Goal: Task Accomplishment & Management: Manage account settings

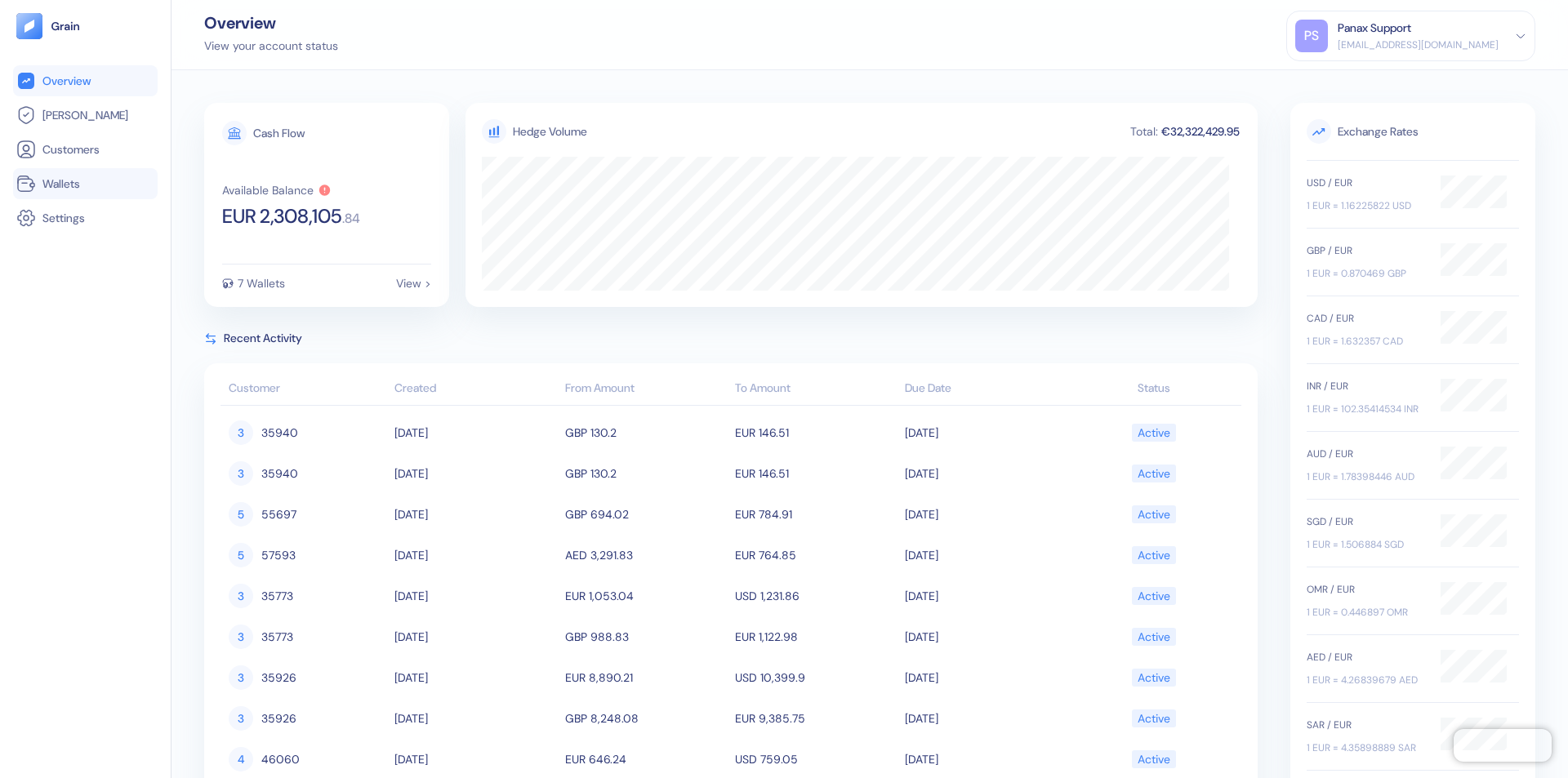
click at [85, 184] on link "Wallets" at bounding box center [85, 183] width 138 height 20
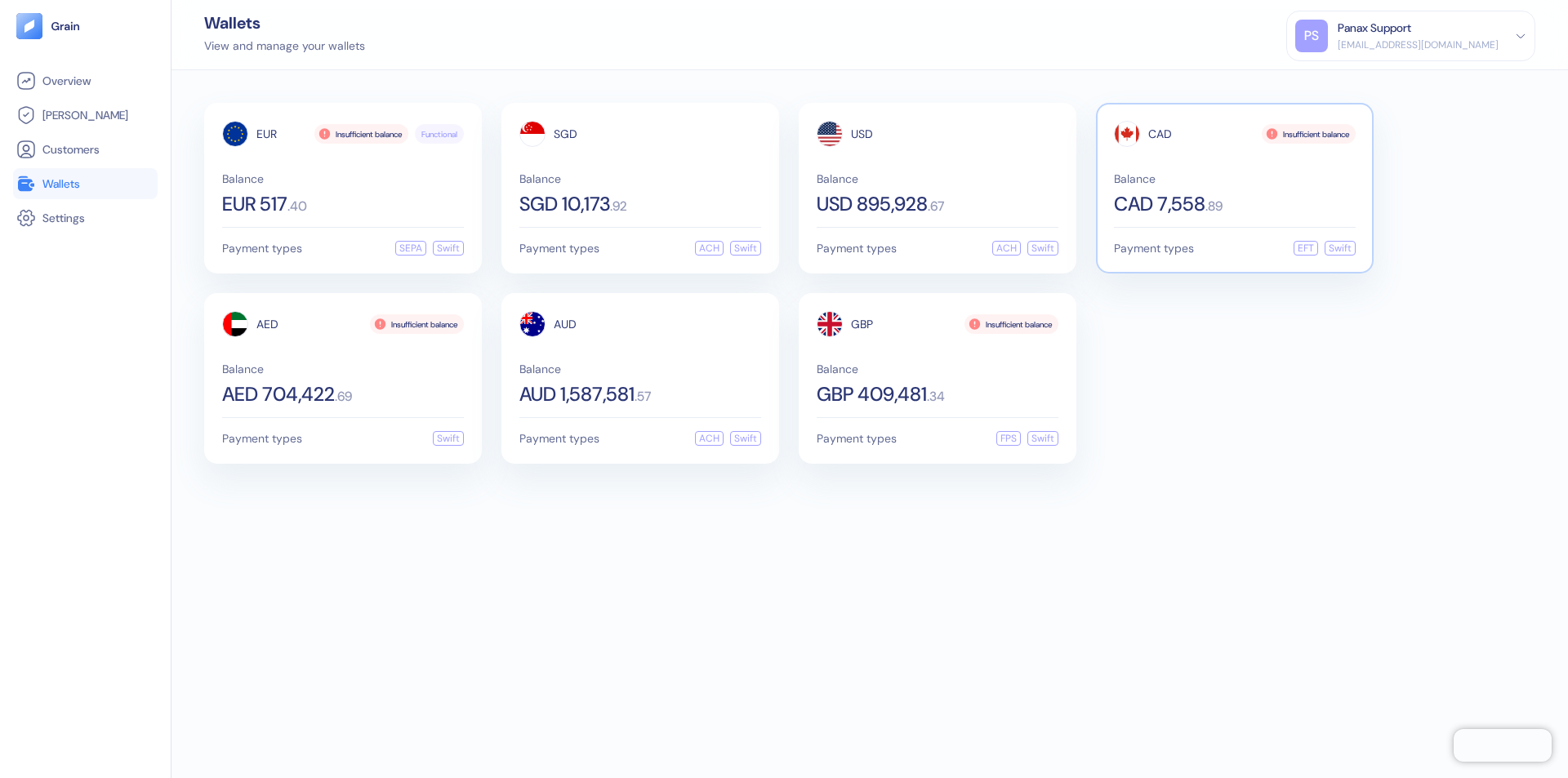
click at [1159, 134] on span "CAD" at bounding box center [1160, 133] width 24 height 11
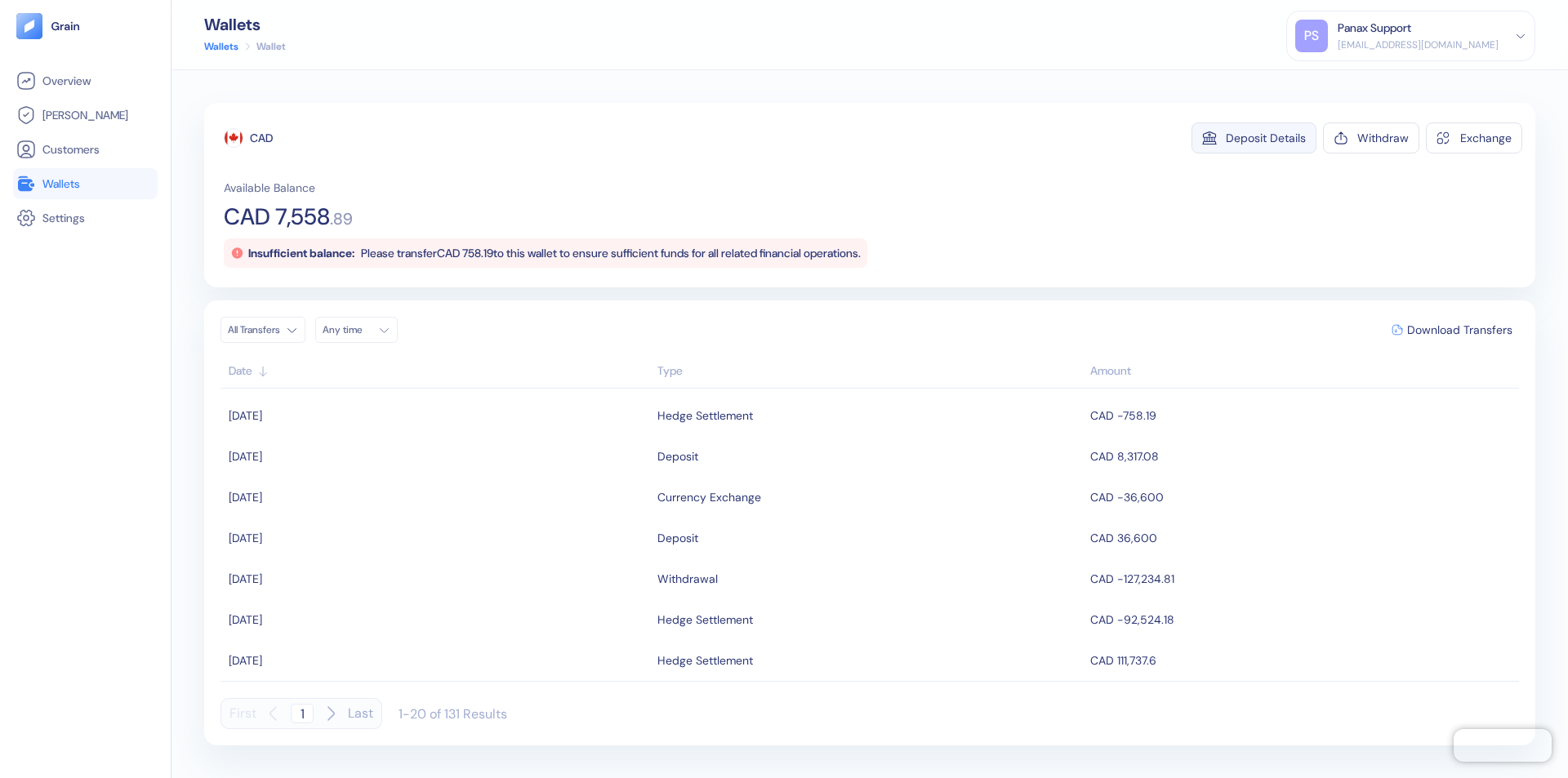
click at [1265, 138] on div "Deposit Details" at bounding box center [1265, 137] width 80 height 11
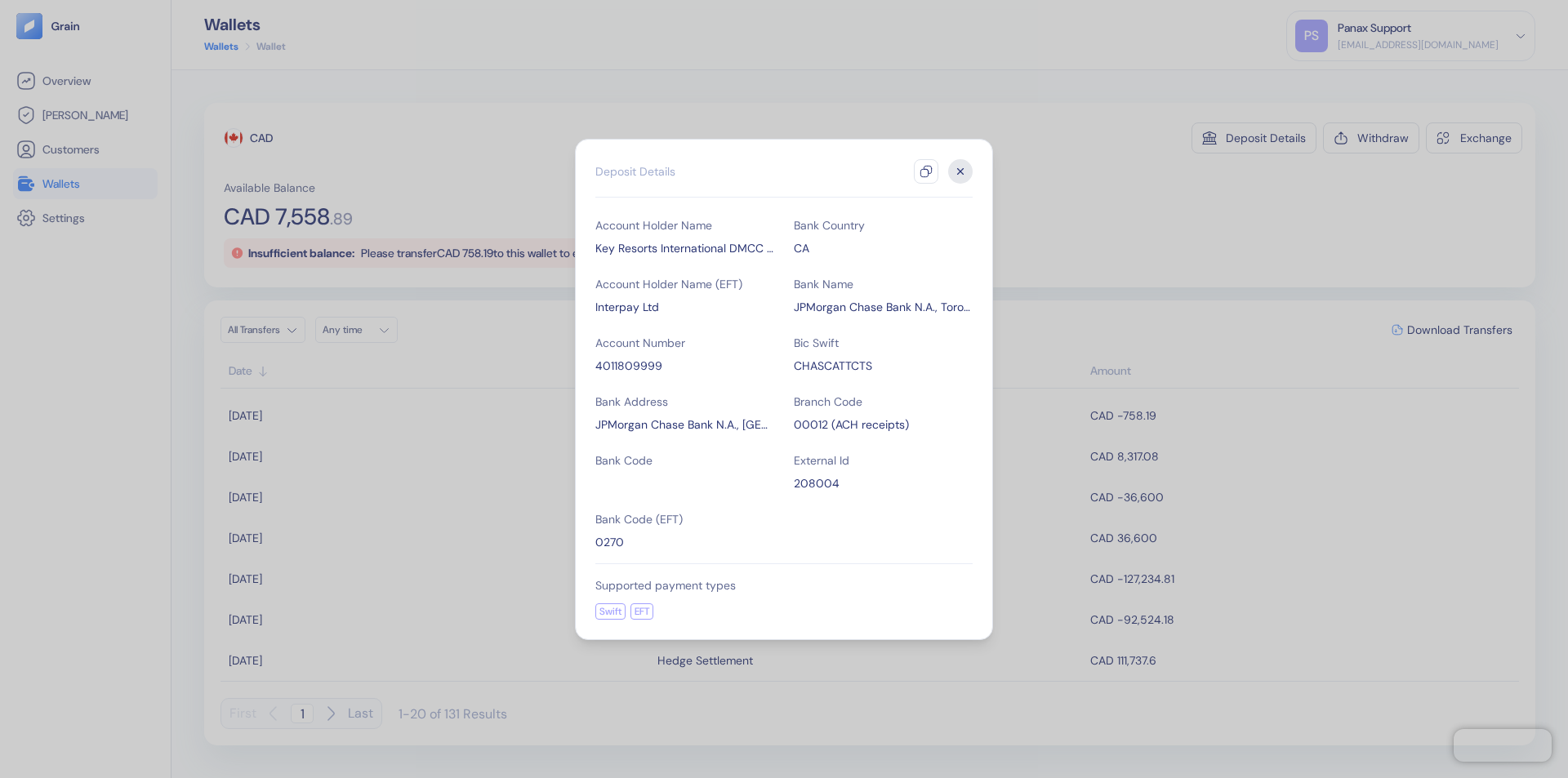
click at [925, 171] on icon "button" at bounding box center [925, 171] width 13 height 13
click at [960, 171] on icon "button" at bounding box center [960, 170] width 6 height 6
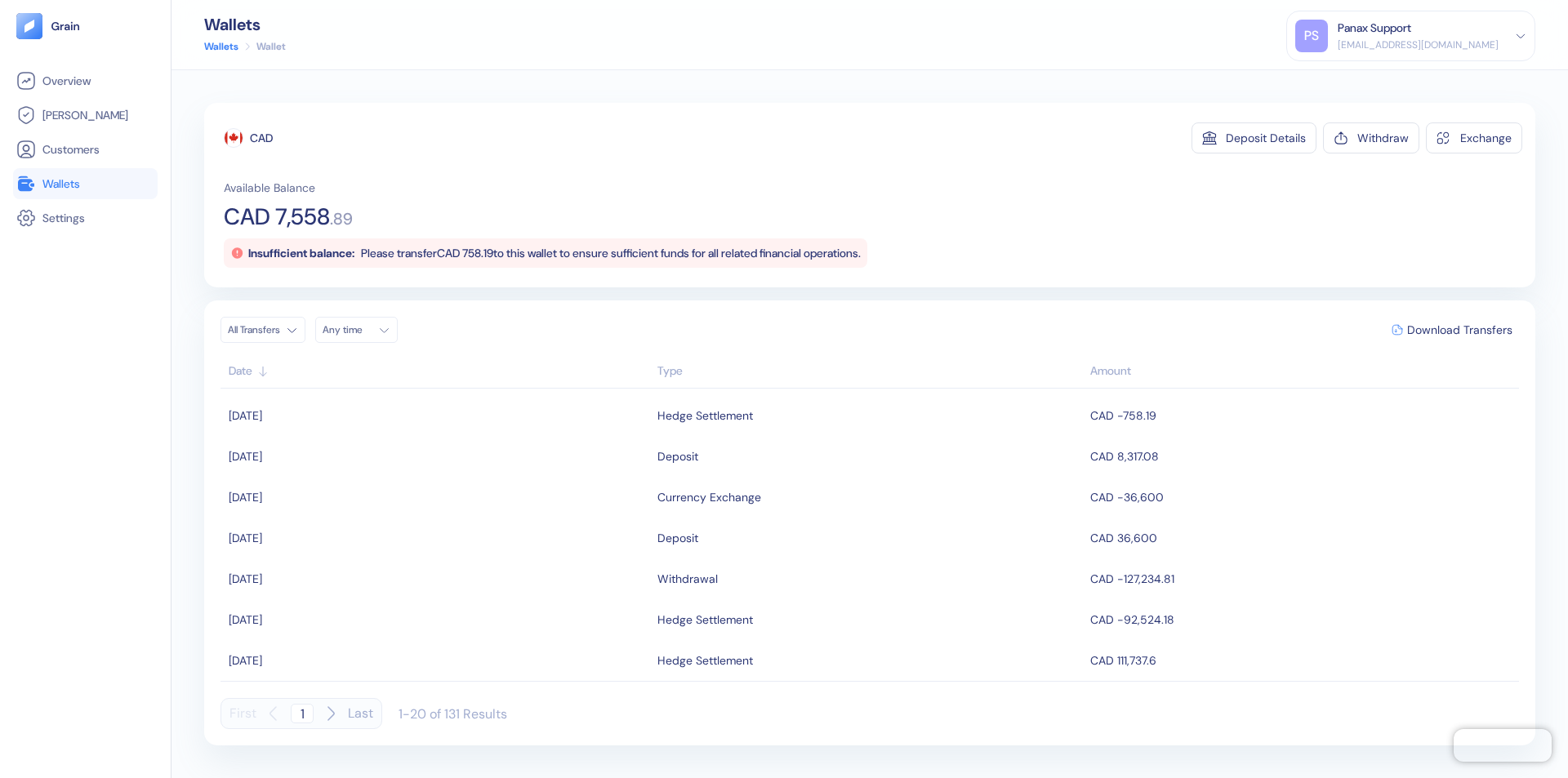
click at [360, 330] on div "Any time" at bounding box center [346, 329] width 49 height 13
click at [379, 459] on button "15" at bounding box center [378, 459] width 20 height 20
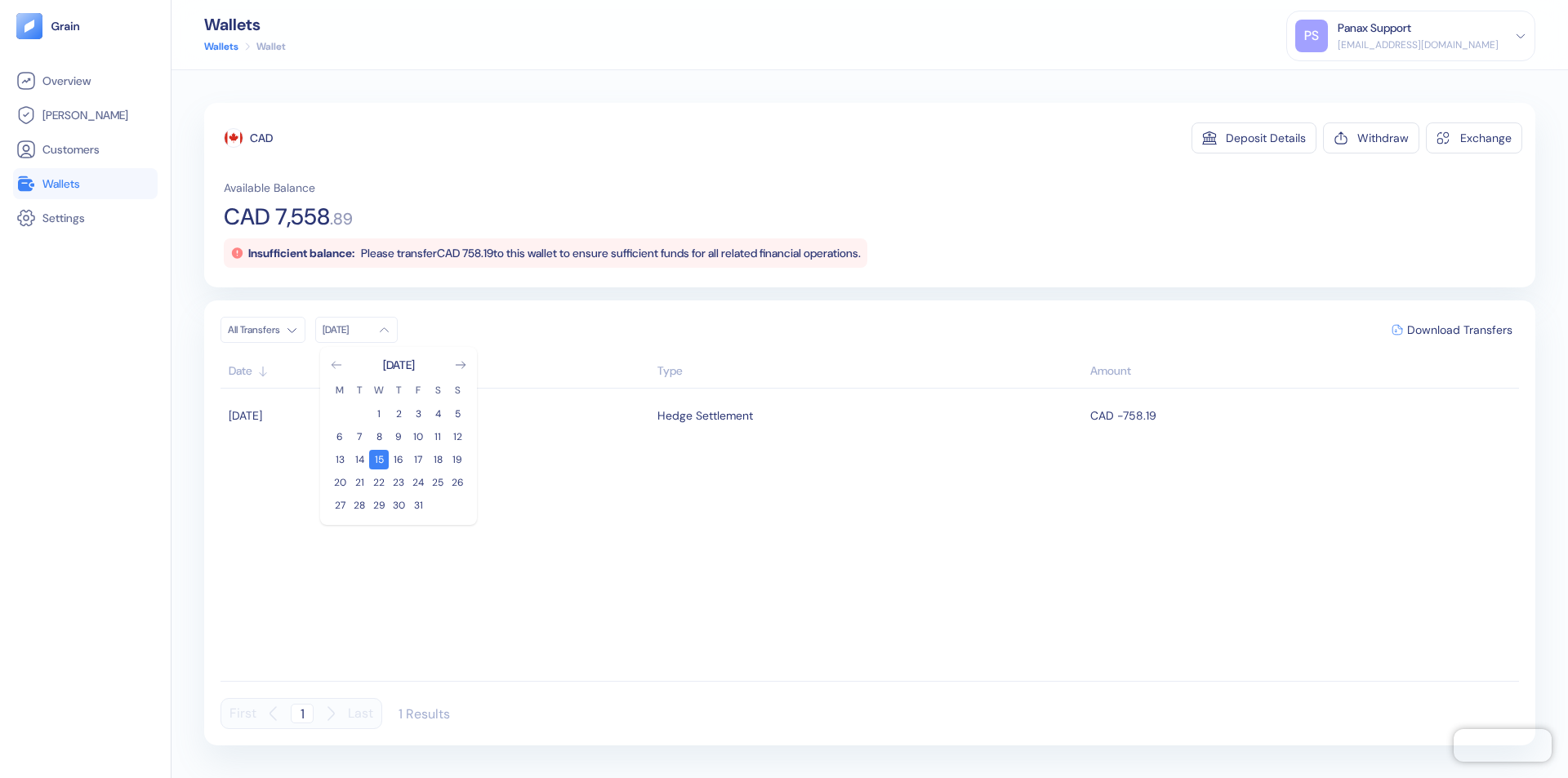
click at [337, 365] on icon "Go to previous month" at bounding box center [336, 365] width 9 height 7
click at [340, 459] on button "15" at bounding box center [339, 459] width 20 height 20
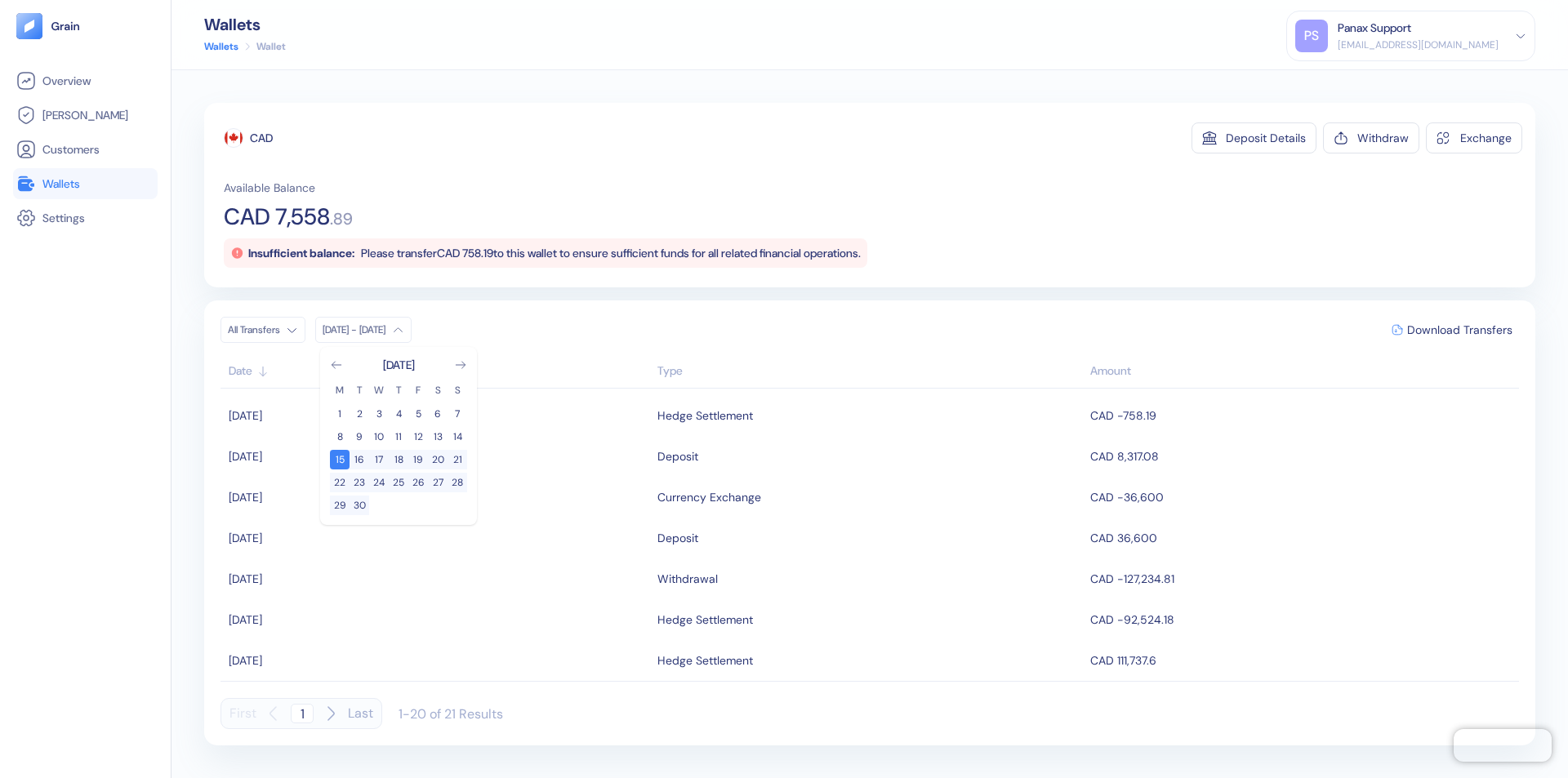
click at [262, 138] on div "CAD" at bounding box center [261, 137] width 23 height 16
click at [1459, 330] on span "Download Transfers" at bounding box center [1460, 329] width 106 height 11
click at [85, 184] on link "Wallets" at bounding box center [85, 183] width 138 height 20
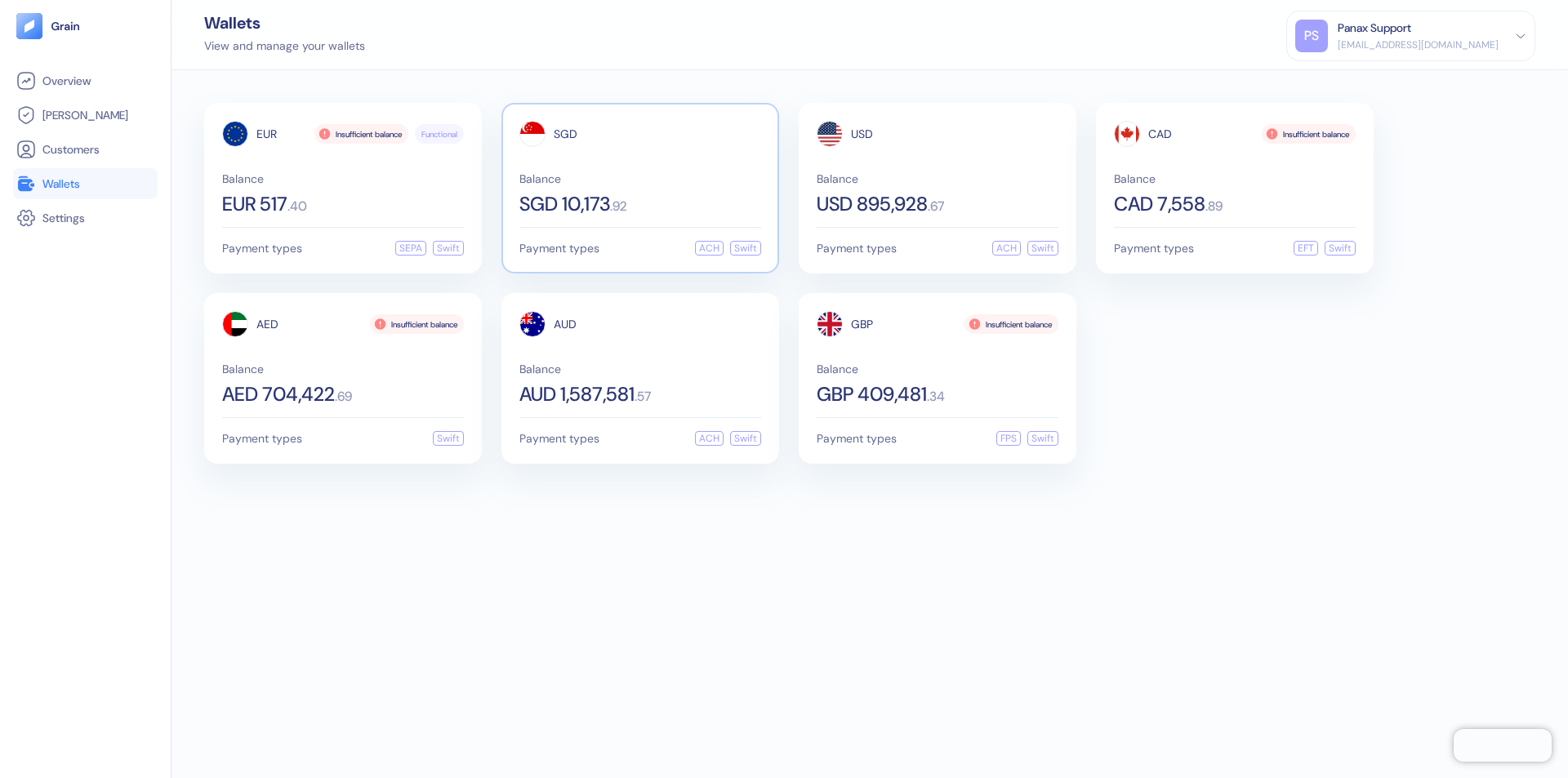
click at [565, 134] on span "SGD" at bounding box center [566, 133] width 24 height 11
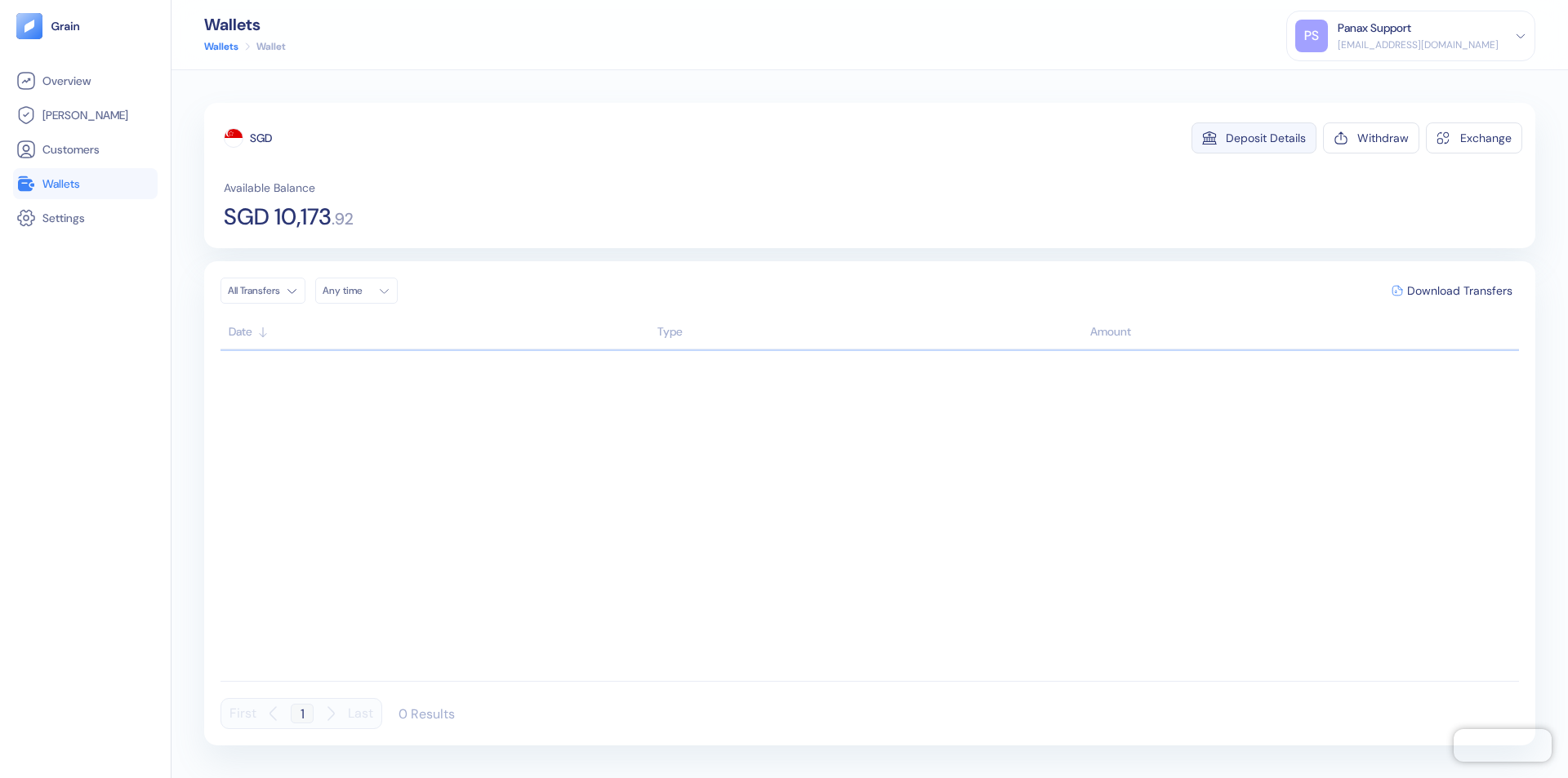
click at [1265, 138] on div "Deposit Details" at bounding box center [1265, 137] width 80 height 11
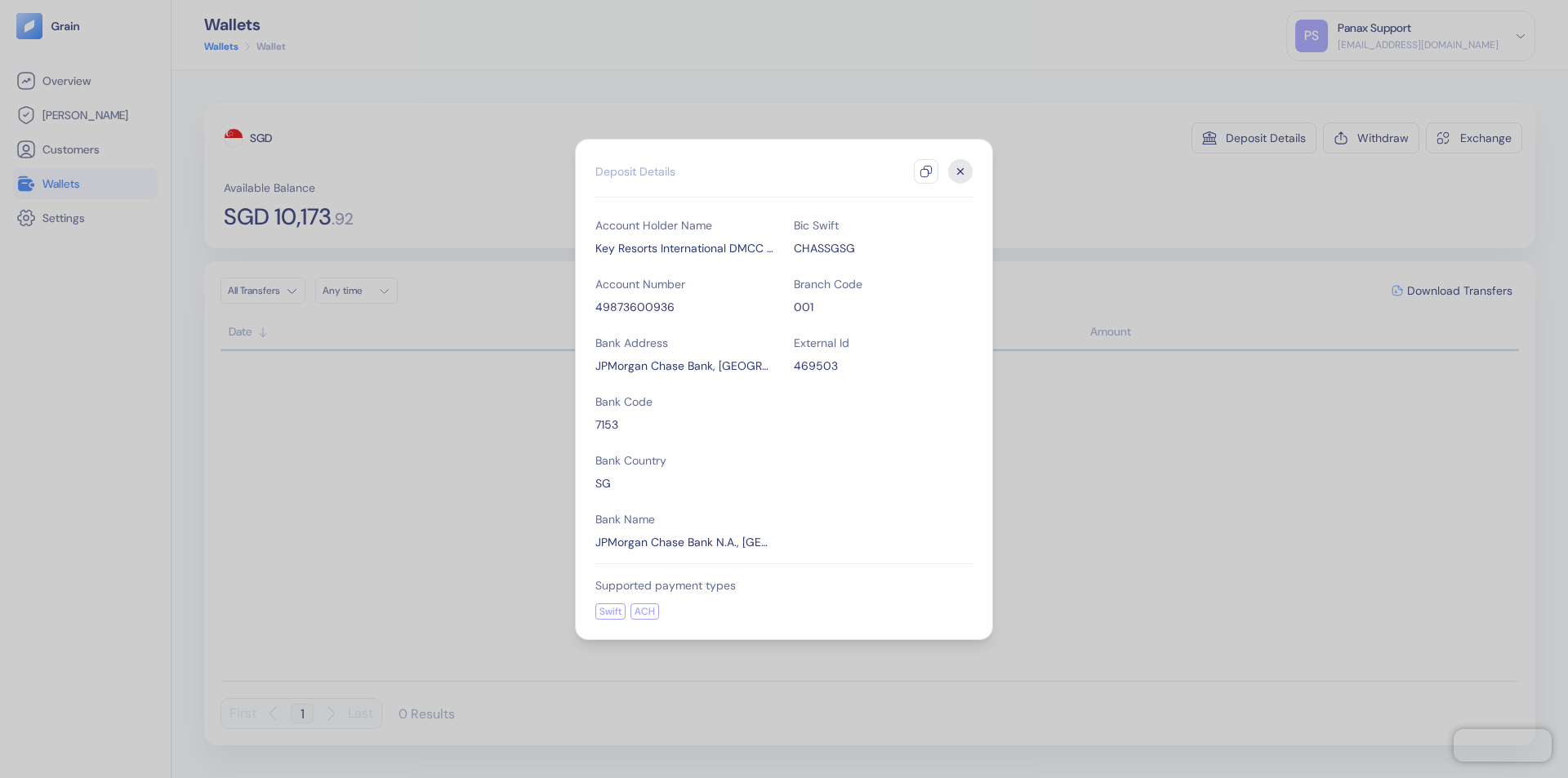
click at [925, 171] on icon "button" at bounding box center [925, 171] width 13 height 13
click at [960, 171] on icon "button" at bounding box center [960, 170] width 6 height 6
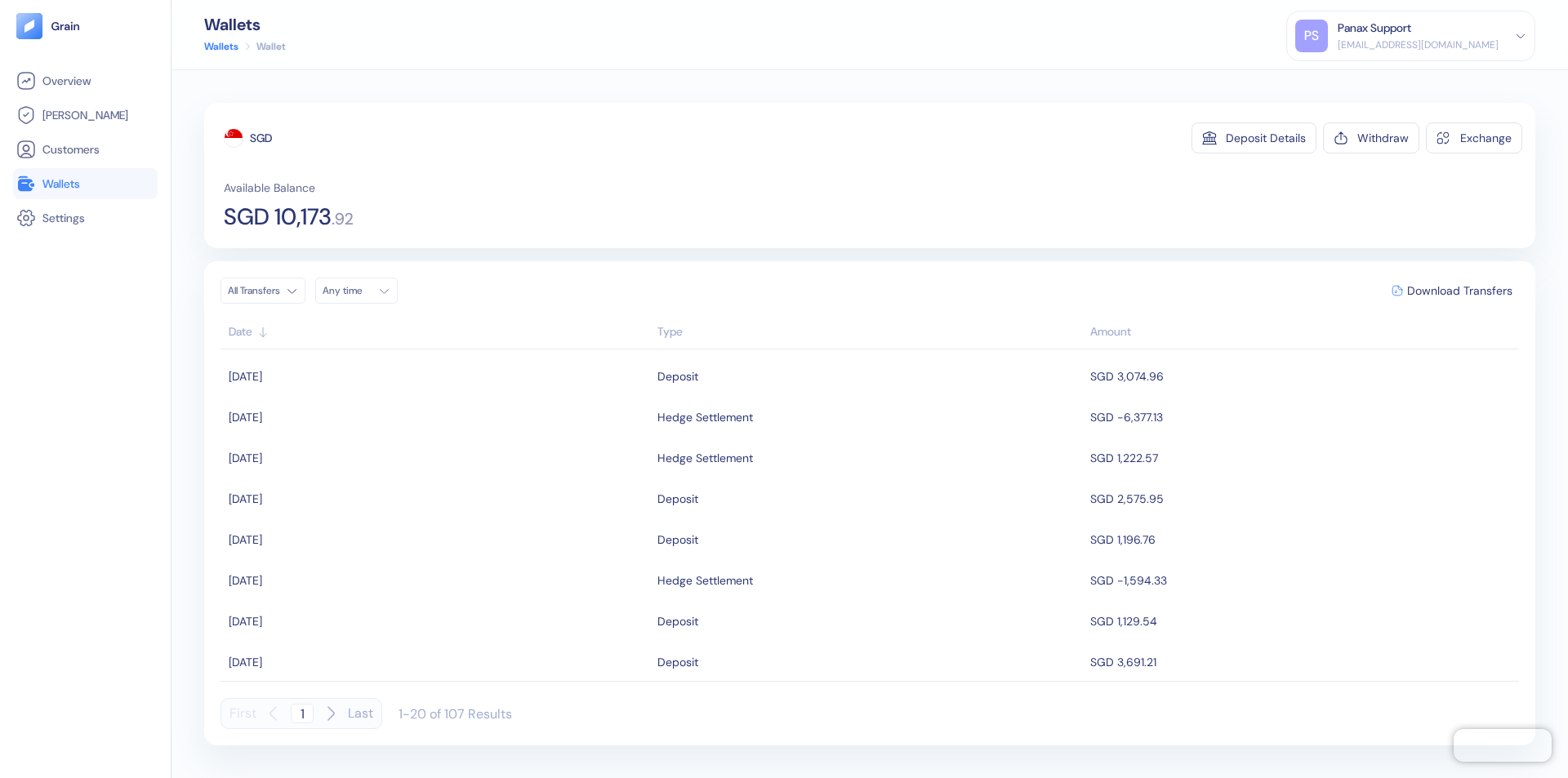
click at [360, 291] on div "Any time" at bounding box center [346, 290] width 49 height 13
click at [379, 420] on button "15" at bounding box center [378, 420] width 20 height 20
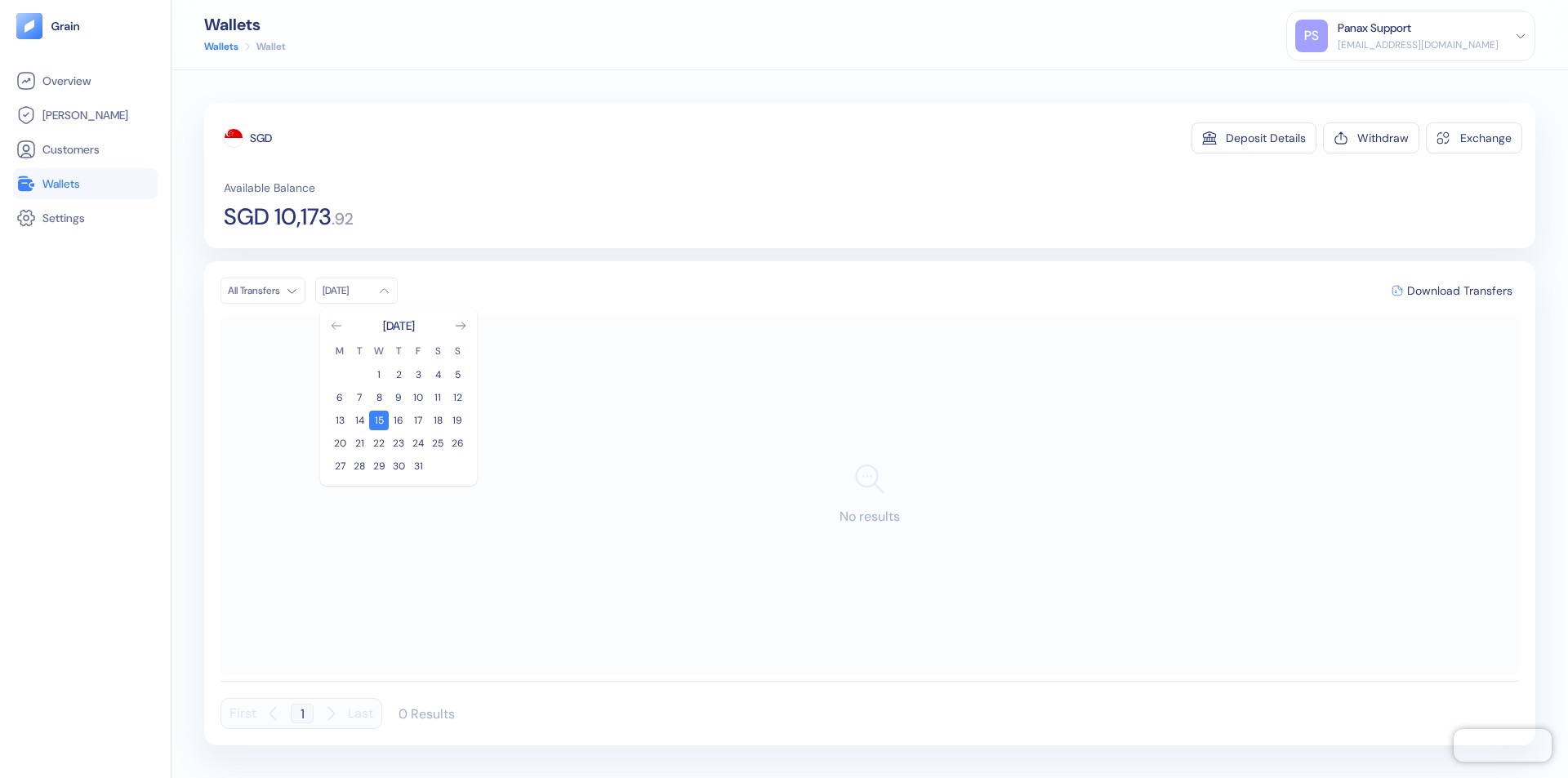
click at [337, 326] on icon "Go to previous month" at bounding box center [336, 326] width 9 height 7
click at [340, 420] on button "15" at bounding box center [339, 420] width 20 height 20
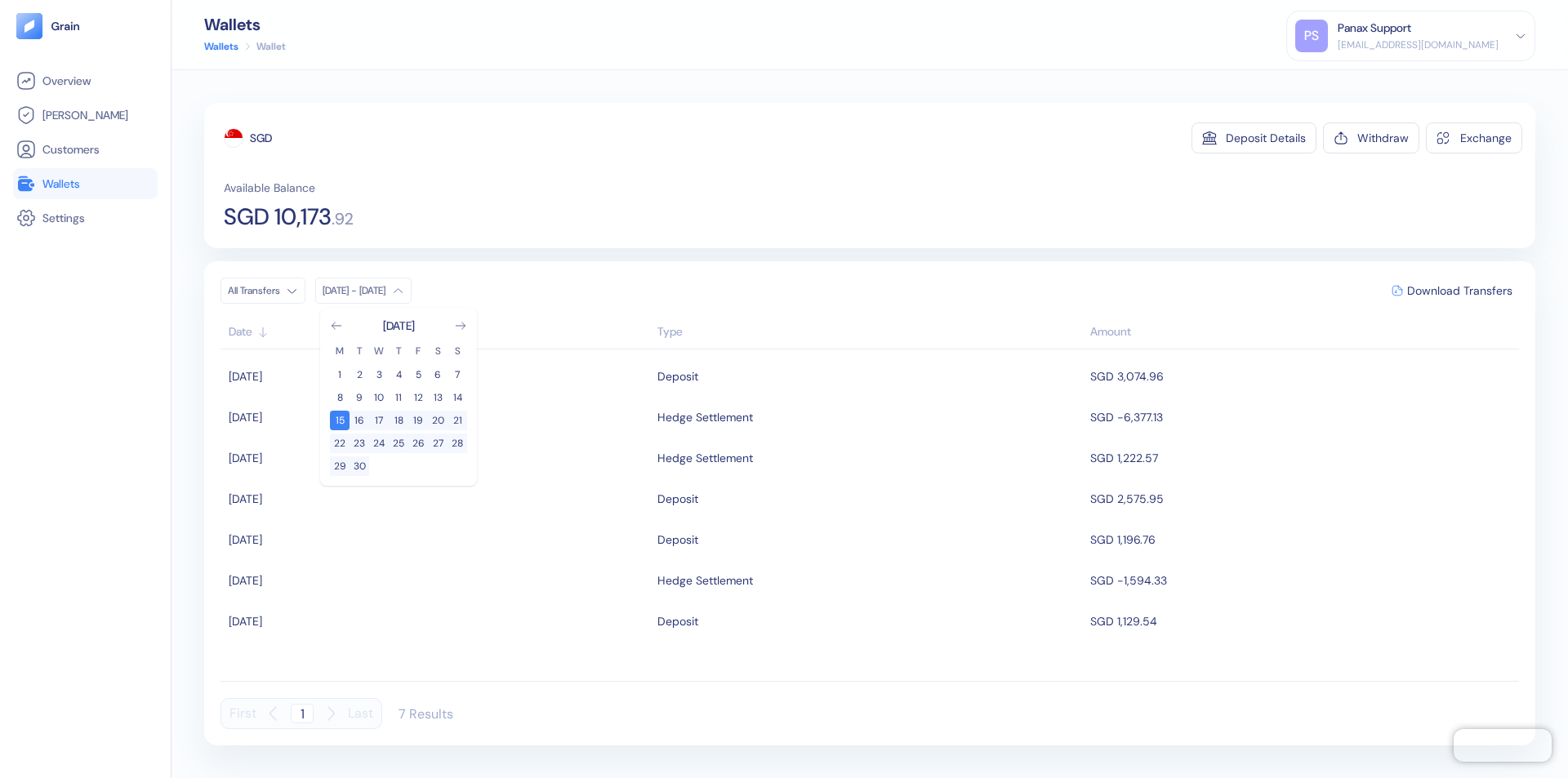
click at [262, 138] on div "SGD" at bounding box center [261, 137] width 22 height 16
click at [1459, 291] on span "Download Transfers" at bounding box center [1460, 290] width 106 height 11
click at [85, 184] on link "Wallets" at bounding box center [85, 183] width 138 height 20
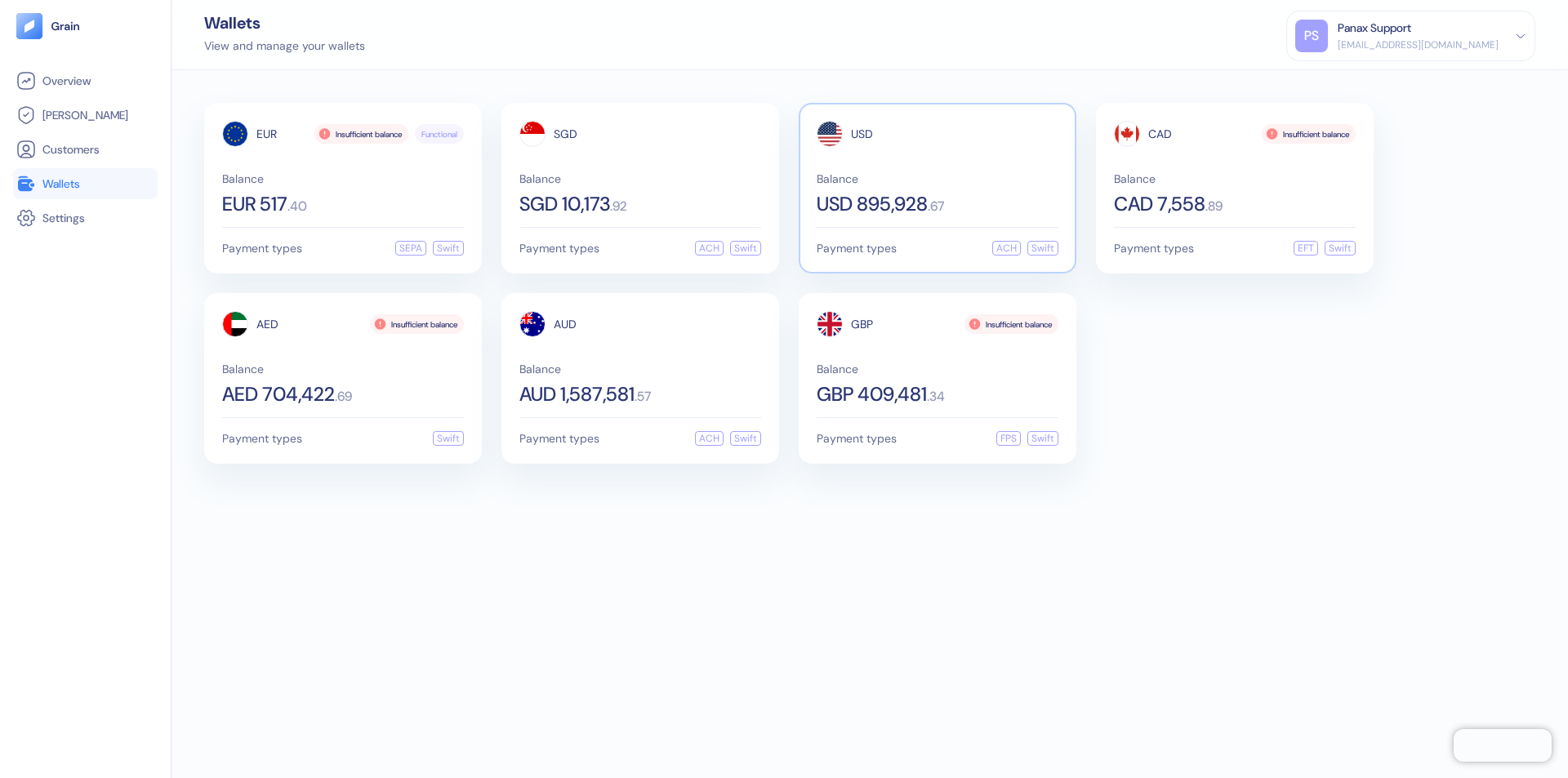
click at [862, 134] on span "USD" at bounding box center [862, 133] width 22 height 11
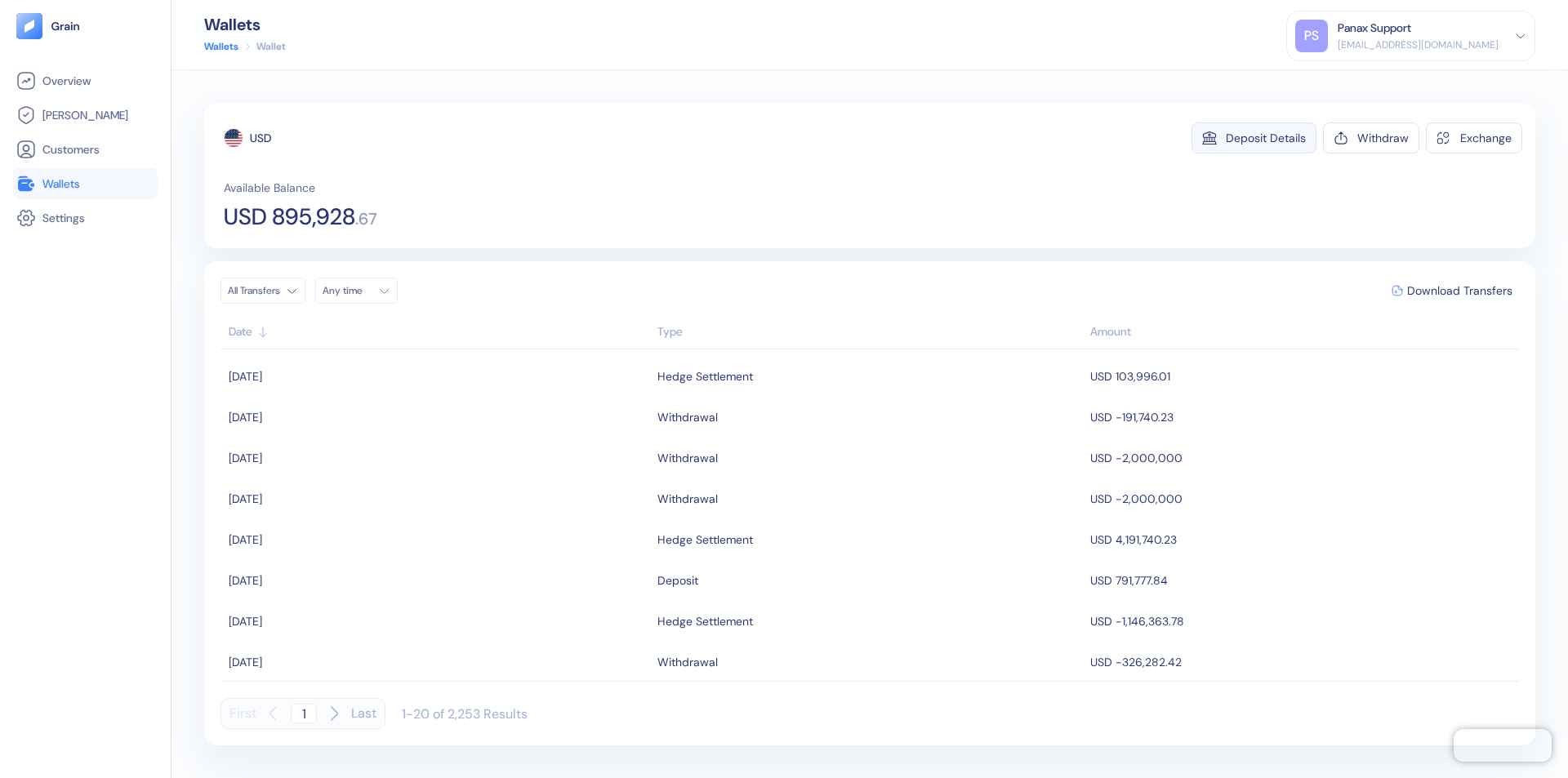
click at [1265, 138] on div "Deposit Details" at bounding box center [1265, 137] width 80 height 11
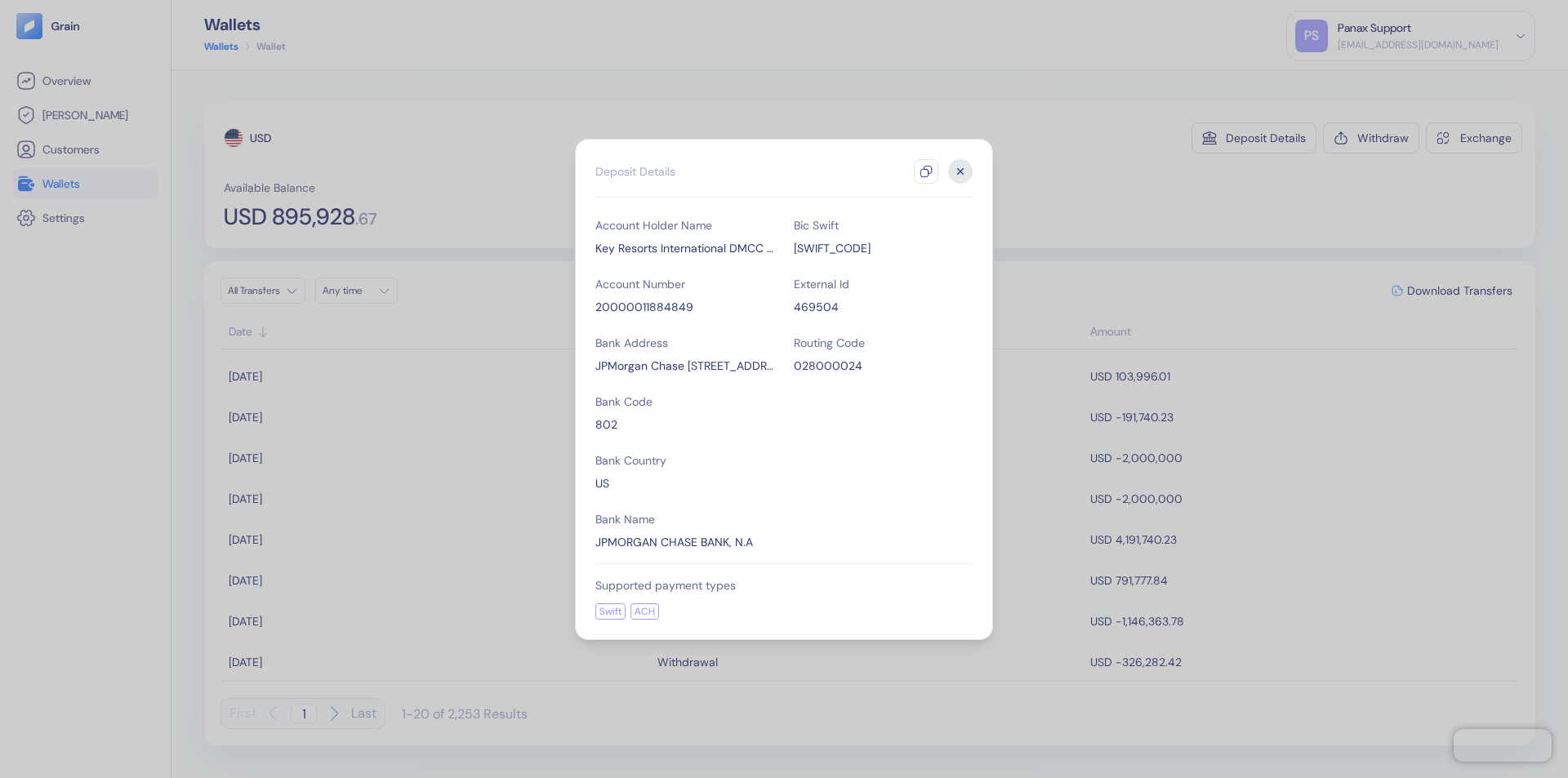
click at [925, 171] on icon "button" at bounding box center [925, 171] width 13 height 13
click at [960, 171] on icon "button" at bounding box center [960, 170] width 6 height 6
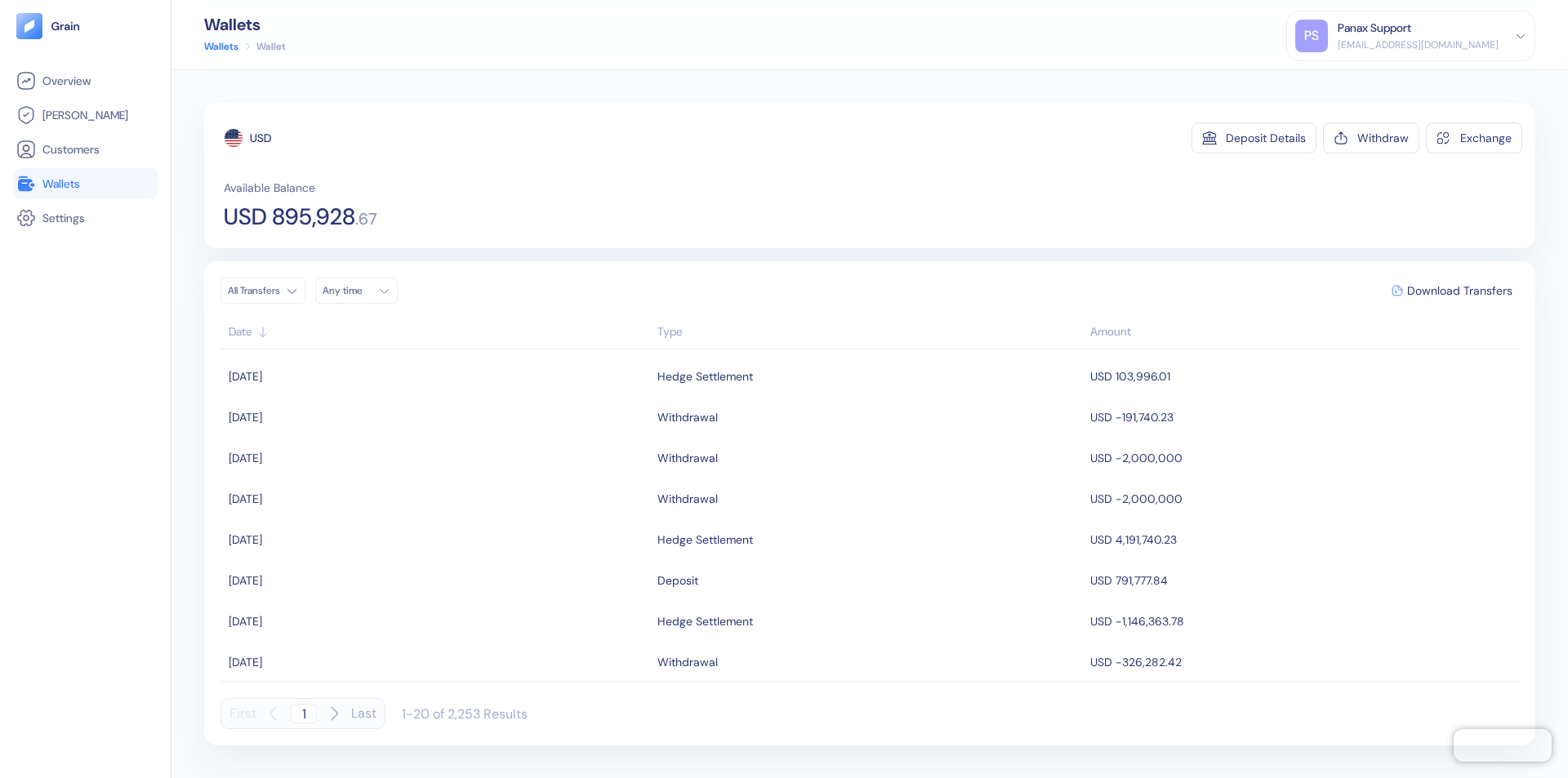
click at [360, 291] on div "Any time" at bounding box center [346, 290] width 49 height 13
click at [379, 420] on button "15" at bounding box center [378, 420] width 20 height 20
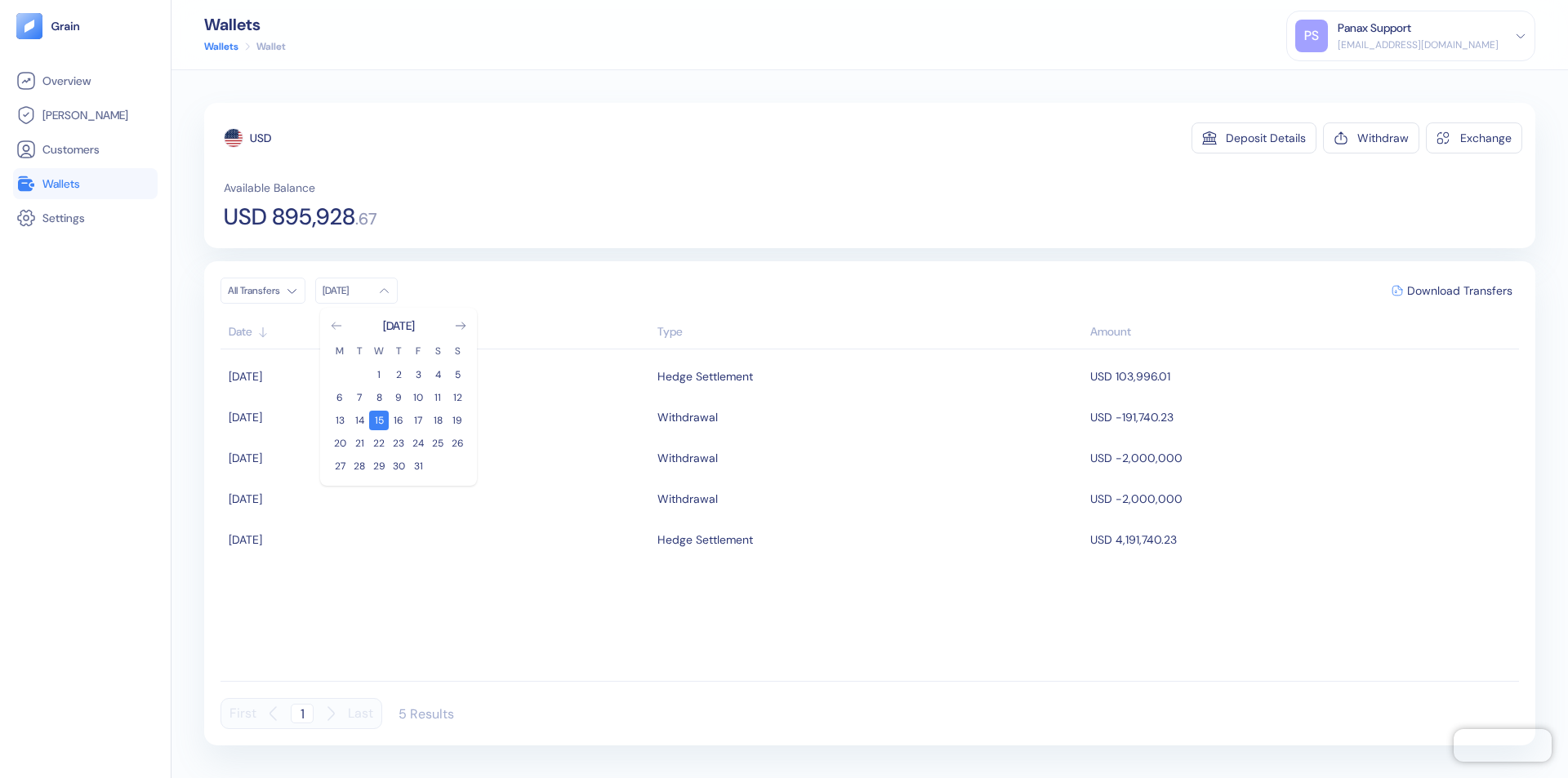
click at [337, 326] on icon "Go to previous month" at bounding box center [336, 326] width 9 height 7
click at [340, 420] on button "15" at bounding box center [339, 420] width 20 height 20
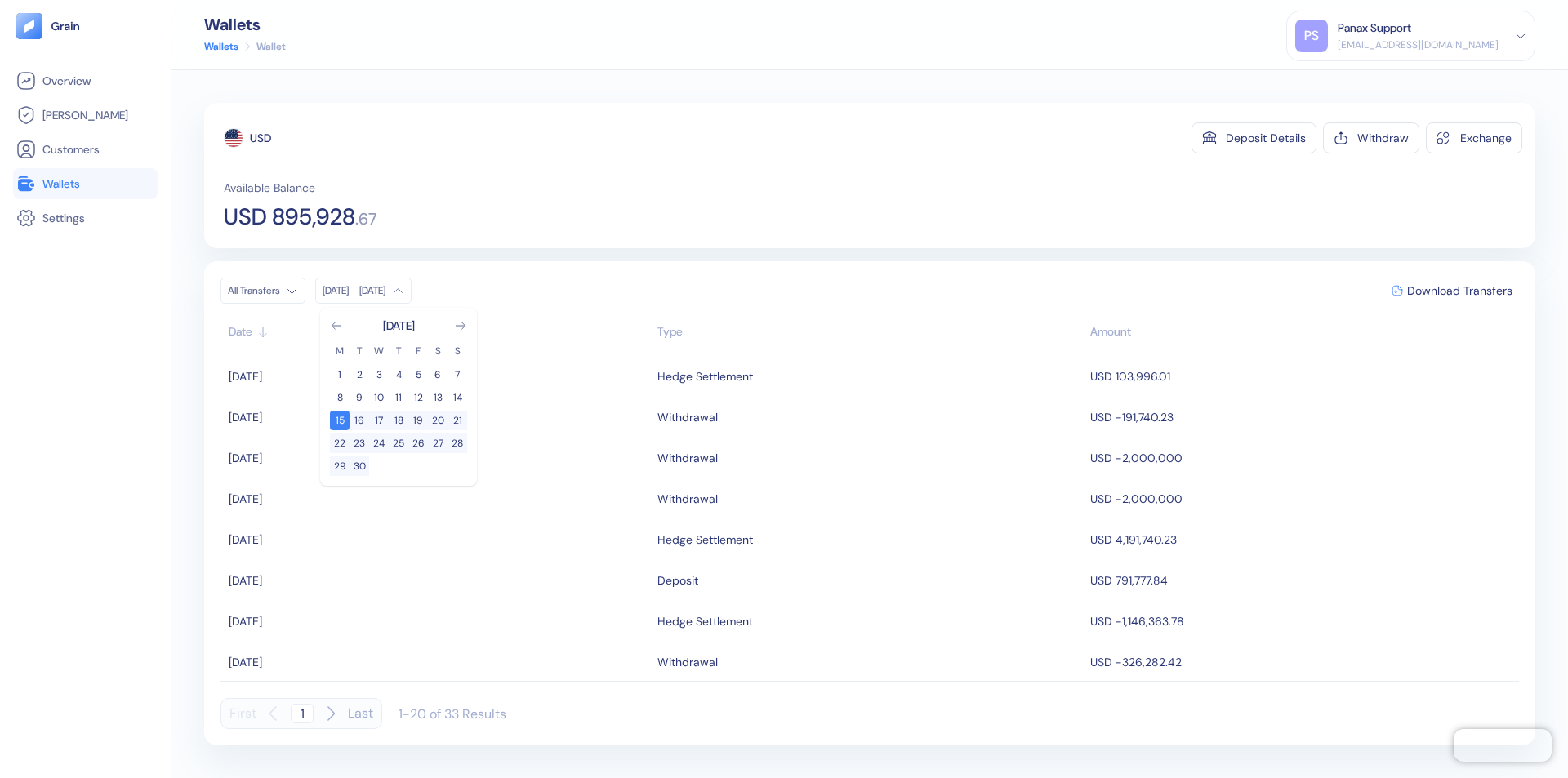
click at [261, 138] on div "USD" at bounding box center [260, 137] width 21 height 16
click at [1459, 291] on span "Download Transfers" at bounding box center [1460, 290] width 106 height 11
click at [85, 184] on link "Wallets" at bounding box center [85, 183] width 138 height 20
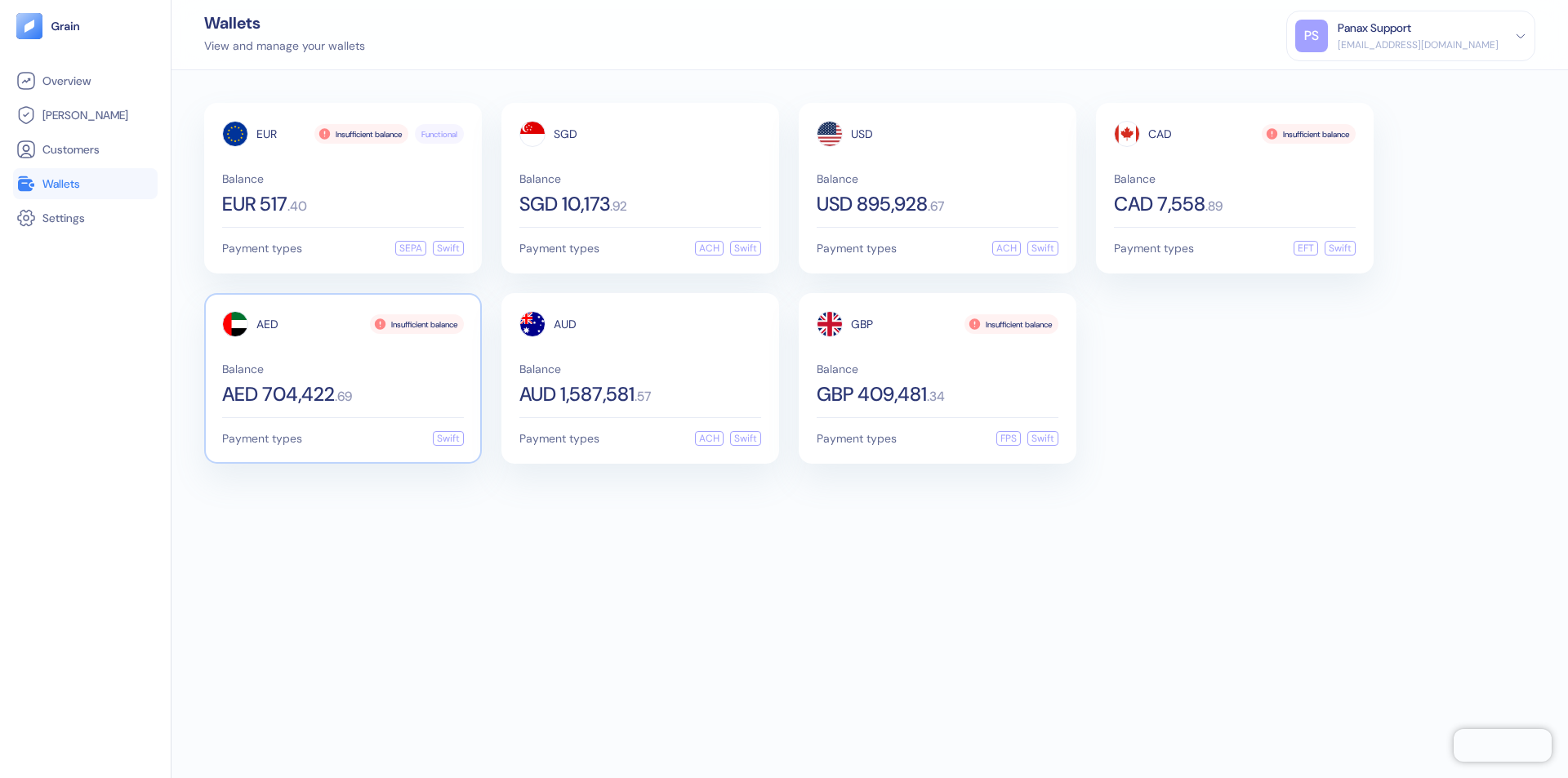
click at [267, 324] on span "AED" at bounding box center [268, 324] width 22 height 11
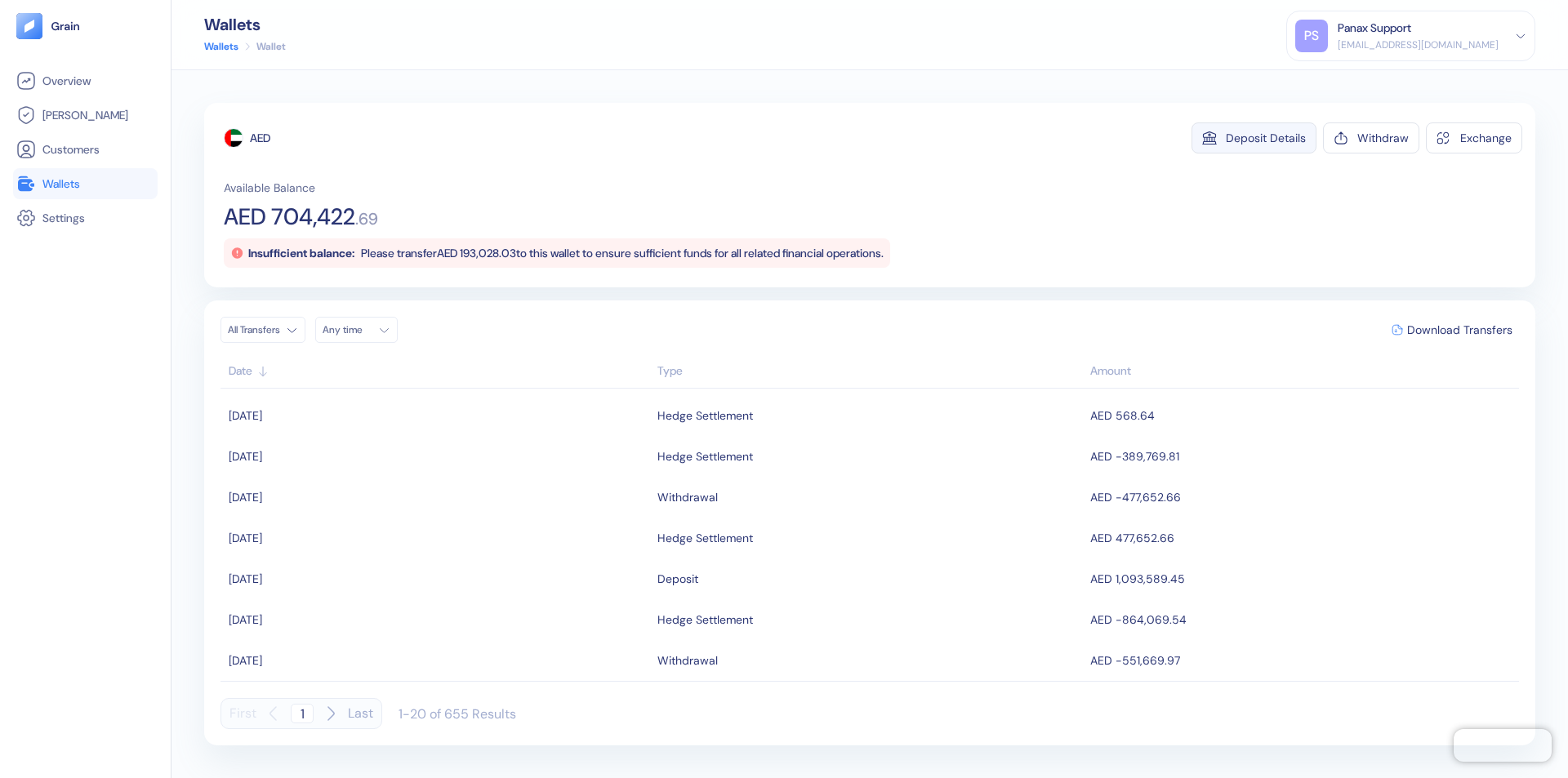
click at [1265, 138] on div "Deposit Details" at bounding box center [1265, 137] width 80 height 11
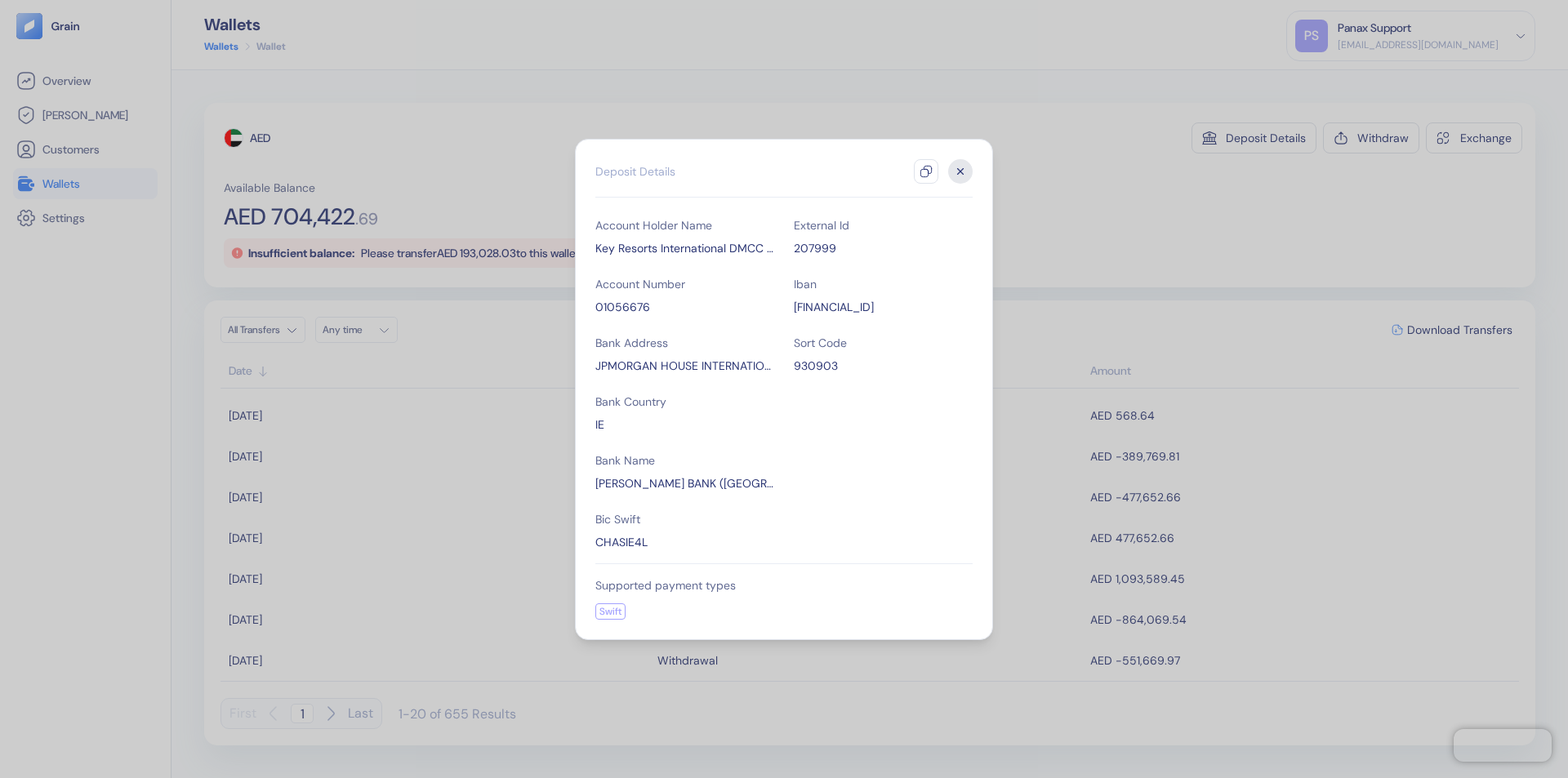
click at [925, 171] on icon "button" at bounding box center [925, 171] width 13 height 13
click at [960, 171] on icon "button" at bounding box center [960, 170] width 6 height 6
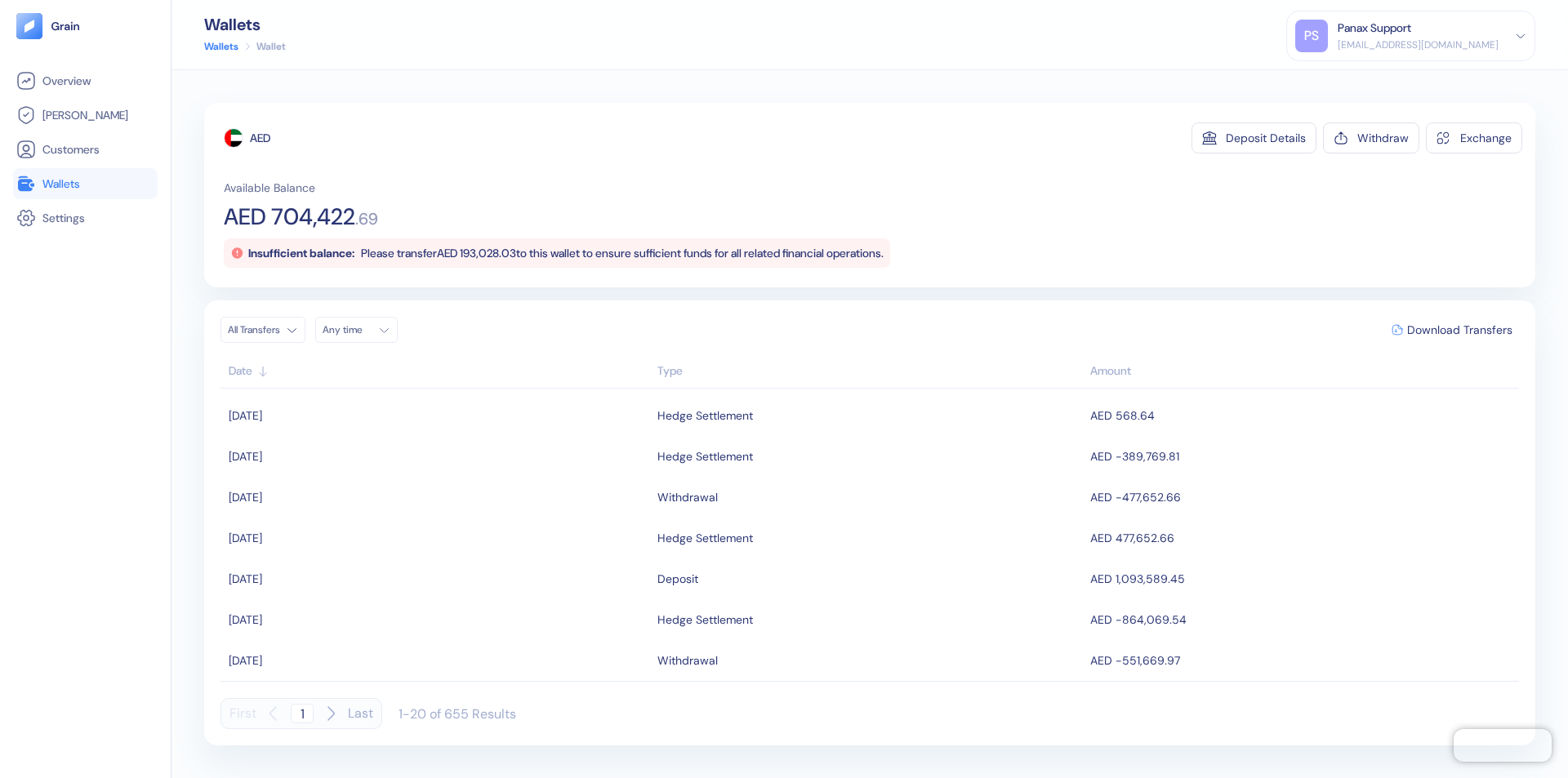
click at [360, 330] on div "Any time" at bounding box center [346, 329] width 49 height 13
click at [379, 459] on button "15" at bounding box center [378, 459] width 20 height 20
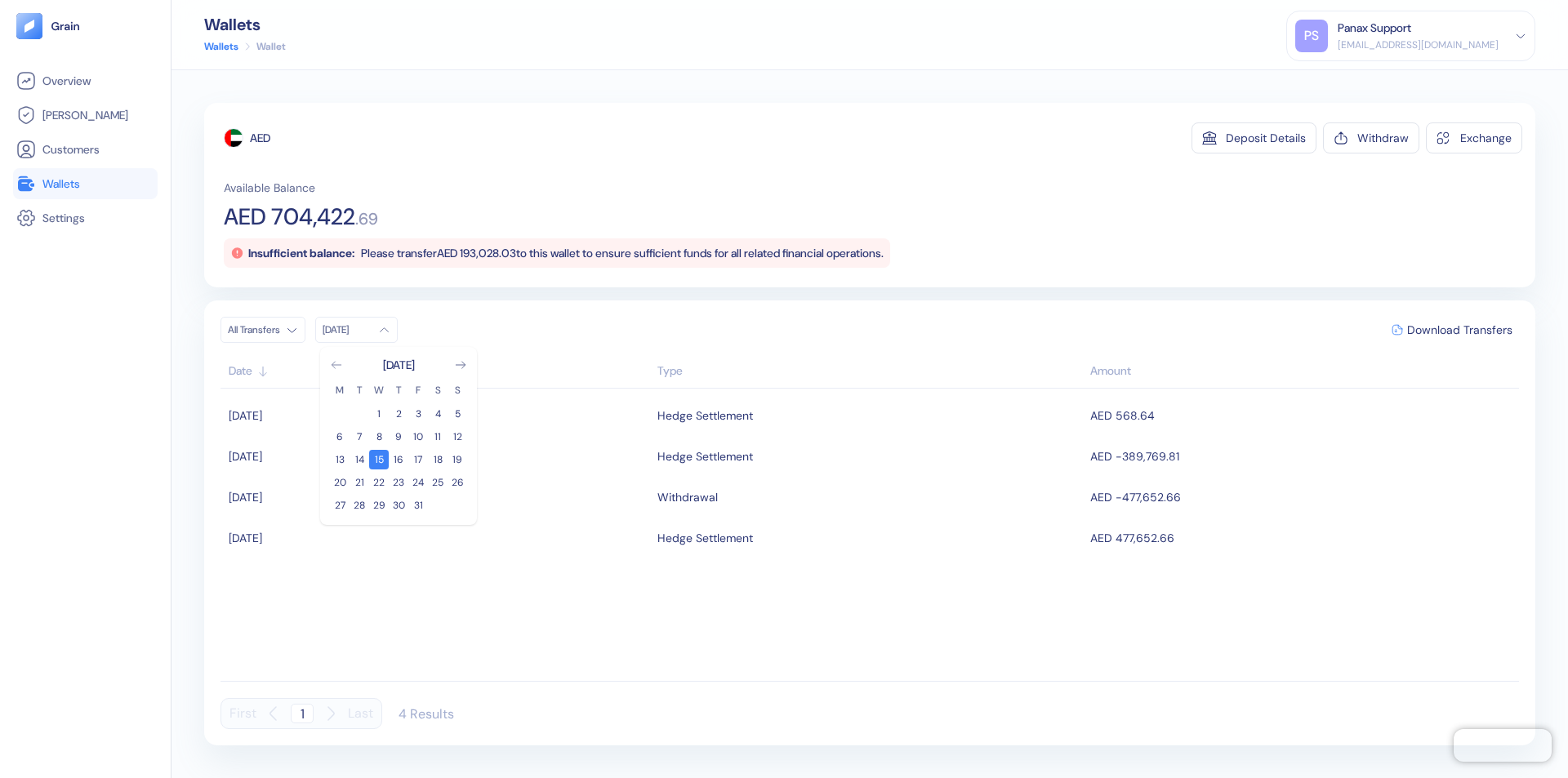
click at [337, 365] on icon "Go to previous month" at bounding box center [336, 365] width 9 height 7
click at [340, 459] on button "15" at bounding box center [339, 459] width 20 height 20
click at [261, 138] on div "AED" at bounding box center [260, 137] width 20 height 16
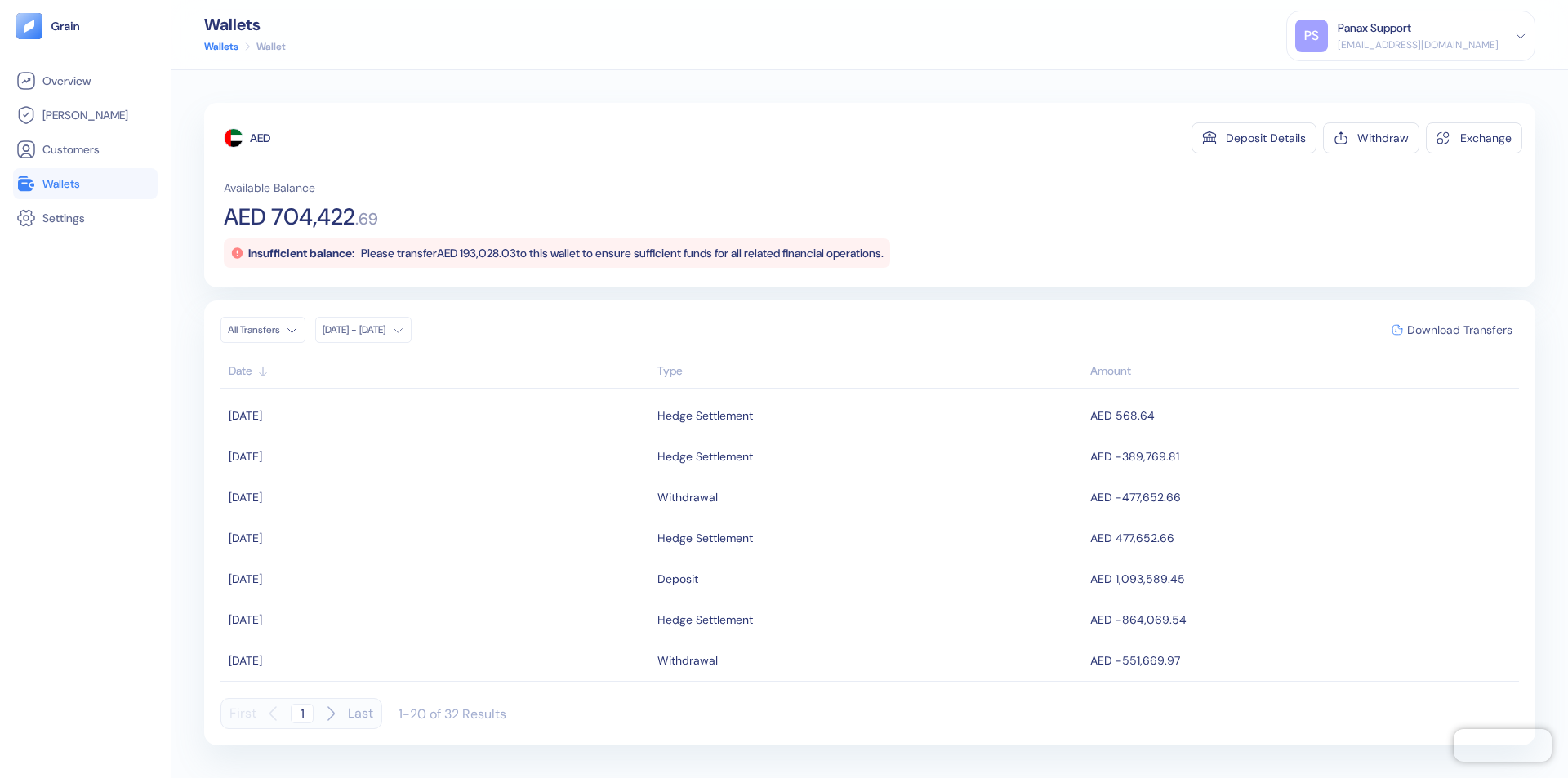
click at [1459, 330] on span "Download Transfers" at bounding box center [1460, 329] width 106 height 11
click at [85, 184] on link "Wallets" at bounding box center [85, 183] width 138 height 20
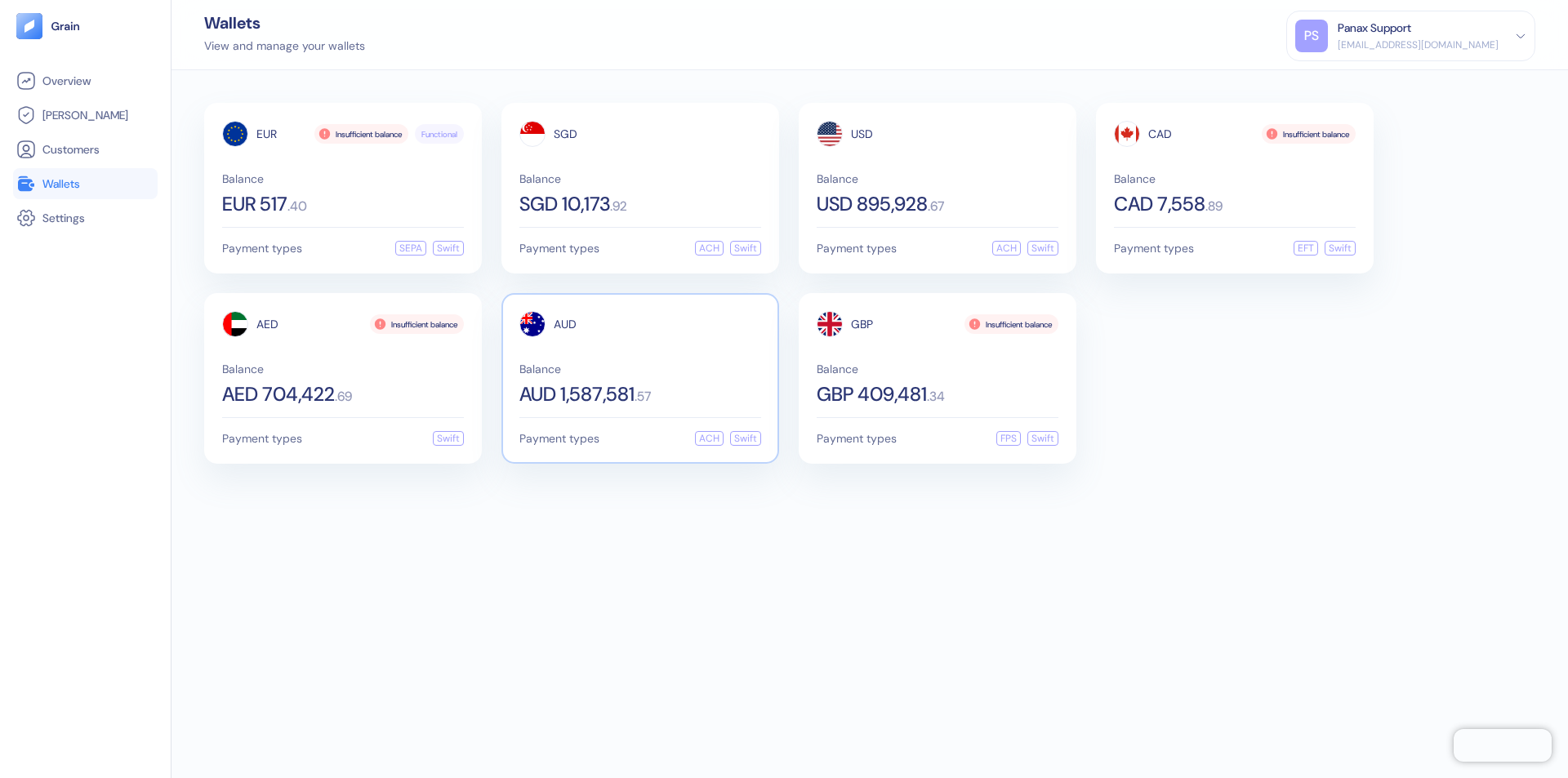
click at [565, 324] on span "AUD" at bounding box center [565, 324] width 23 height 11
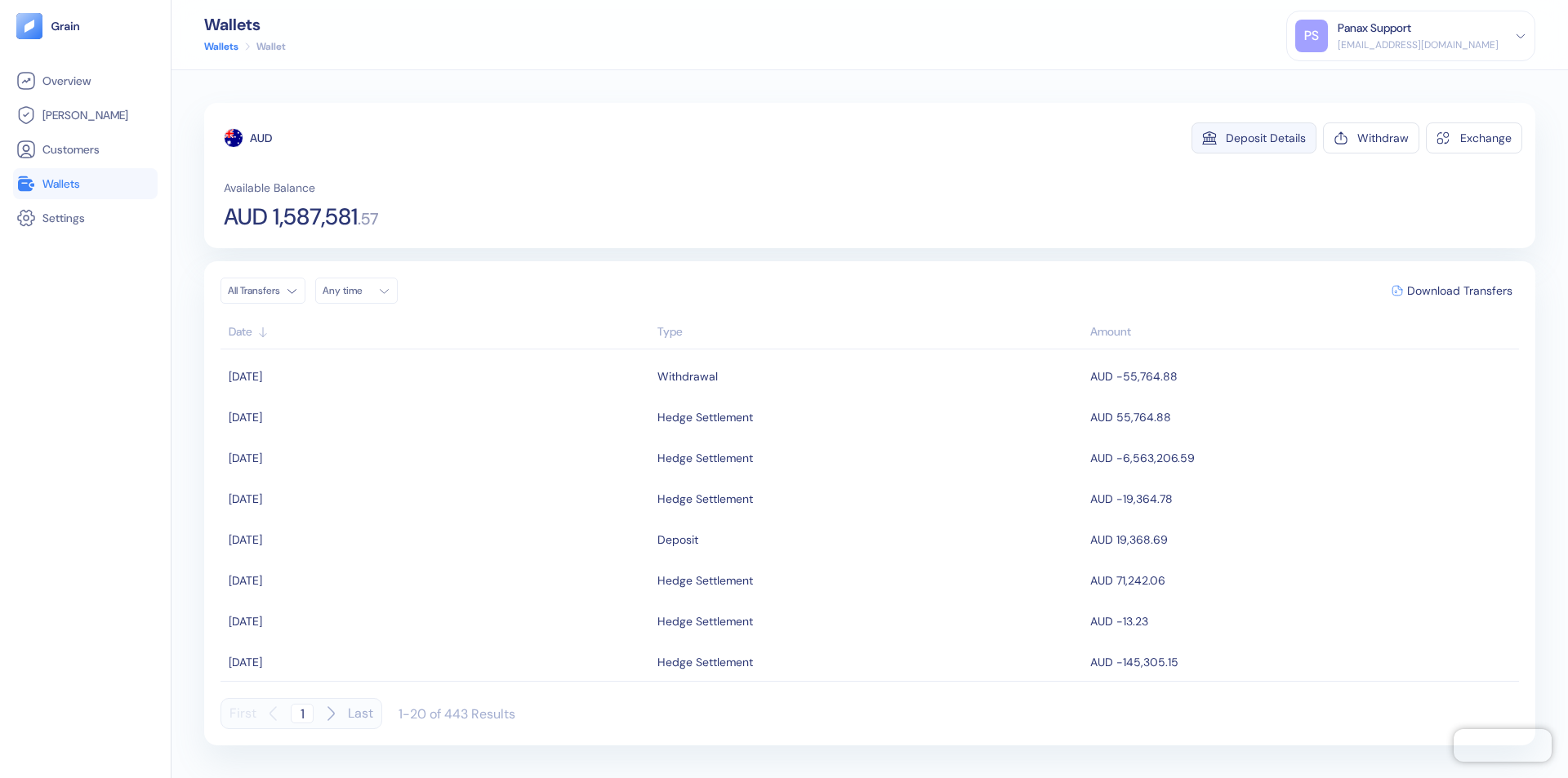
click at [1265, 138] on div "Deposit Details" at bounding box center [1265, 137] width 80 height 11
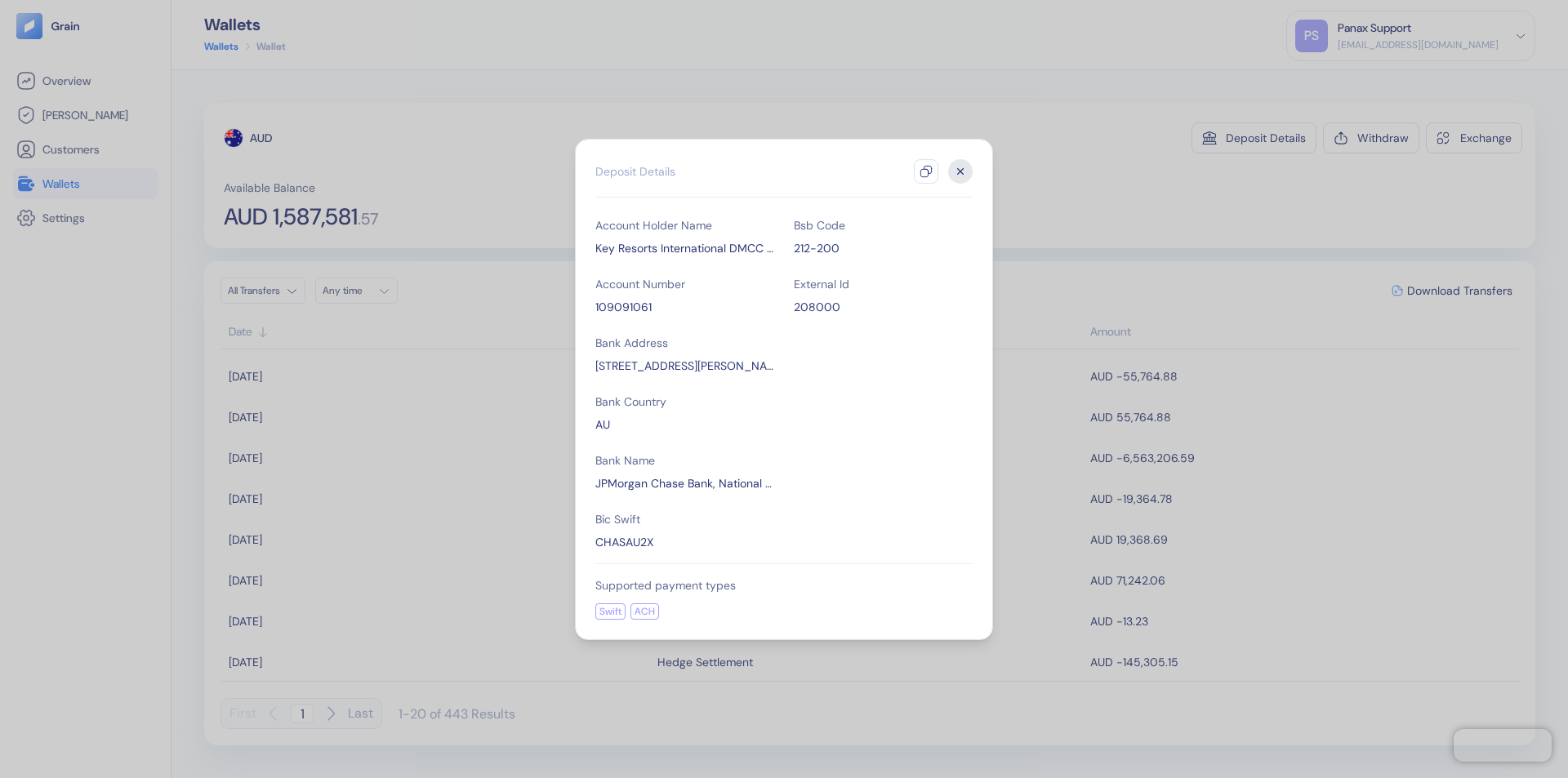
click at [925, 171] on icon "button" at bounding box center [925, 171] width 13 height 13
click at [960, 171] on icon "button" at bounding box center [960, 170] width 6 height 6
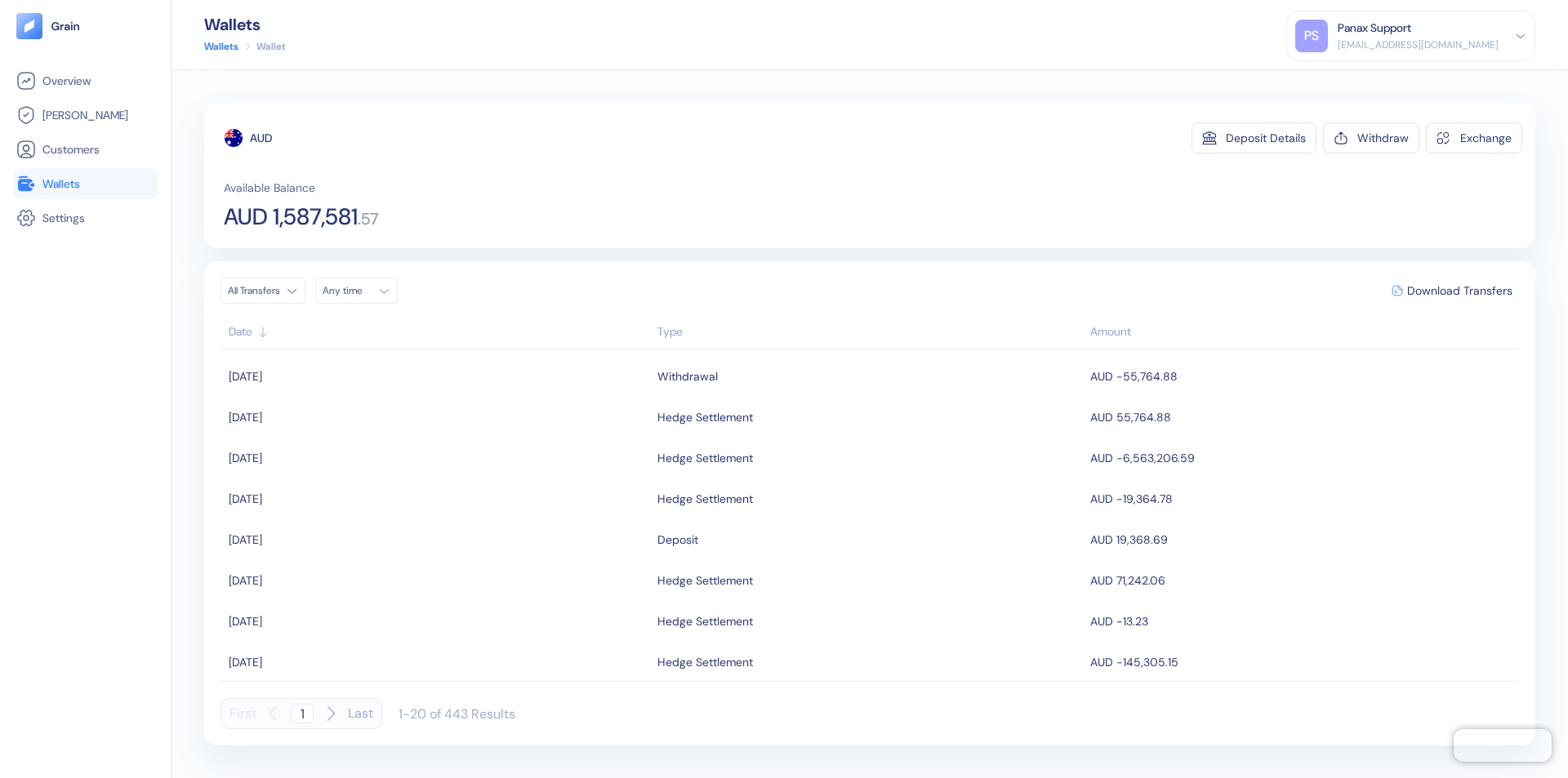
click at [360, 291] on div "Any time" at bounding box center [346, 290] width 49 height 13
click at [379, 420] on button "15" at bounding box center [378, 420] width 20 height 20
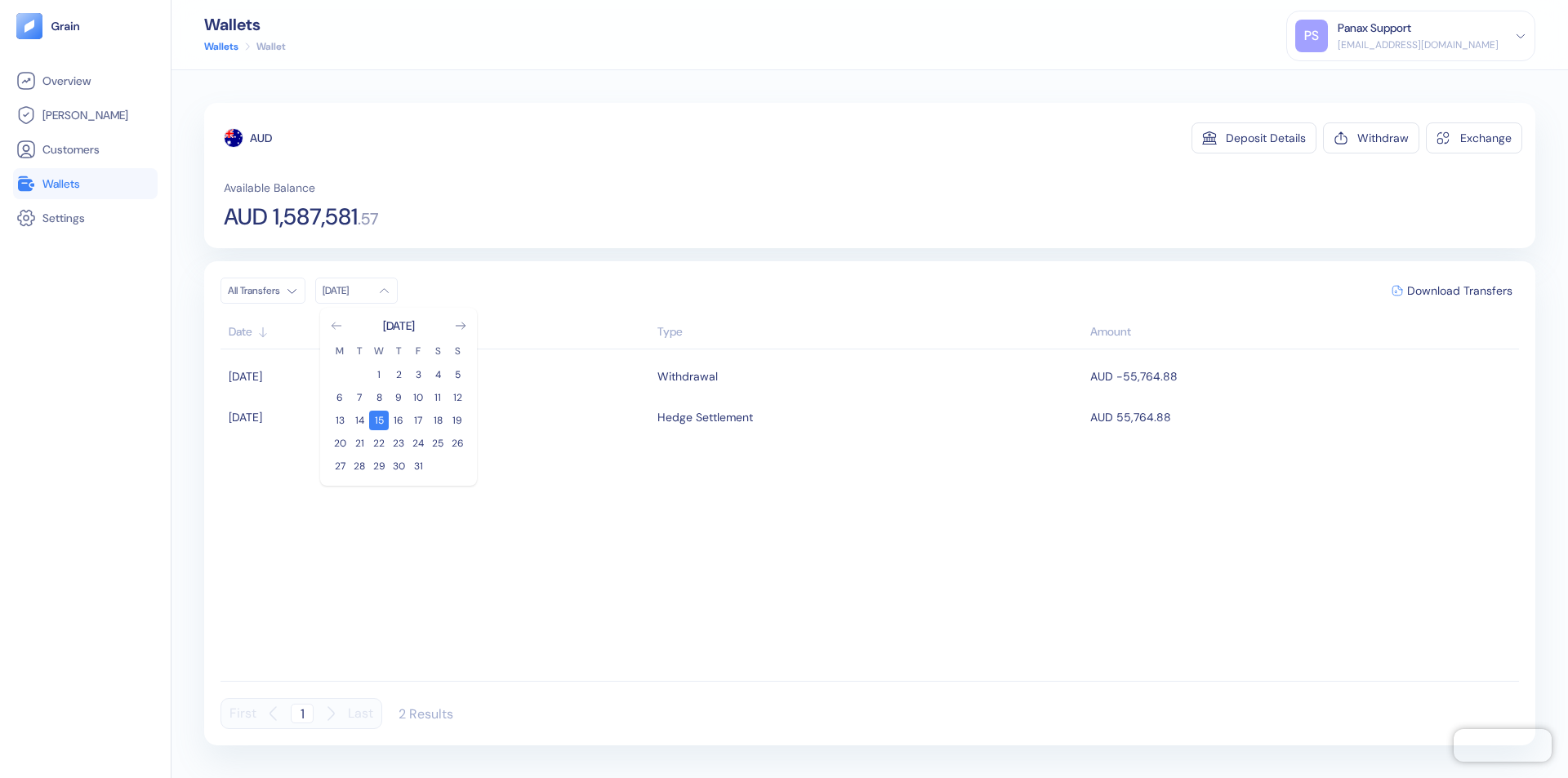
click at [337, 326] on icon "Go to previous month" at bounding box center [336, 326] width 9 height 7
click at [340, 420] on button "15" at bounding box center [339, 420] width 20 height 20
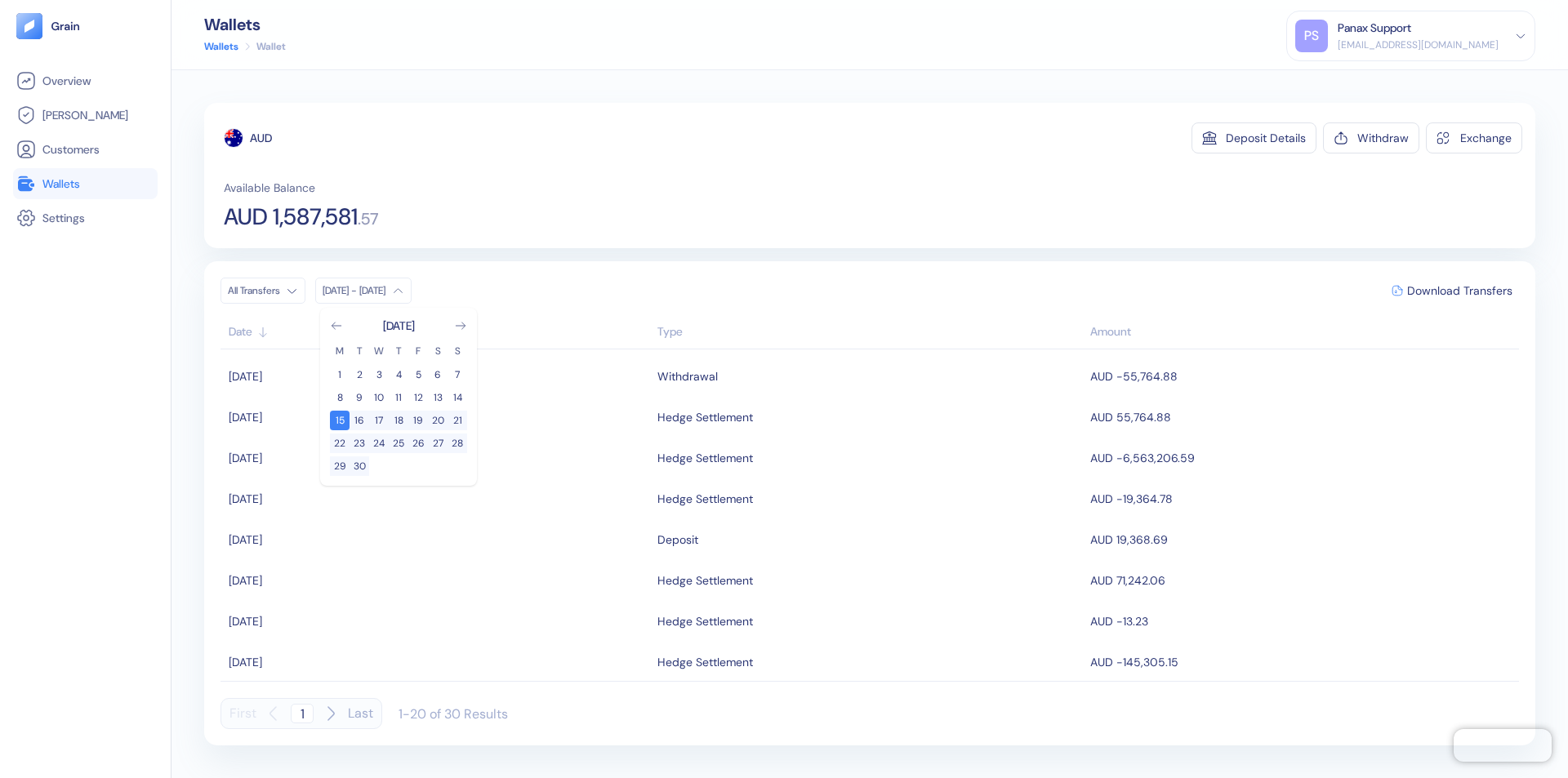
click at [262, 138] on div "AUD" at bounding box center [261, 137] width 22 height 16
click at [1459, 291] on span "Download Transfers" at bounding box center [1460, 290] width 106 height 11
click at [85, 184] on link "Wallets" at bounding box center [85, 183] width 138 height 20
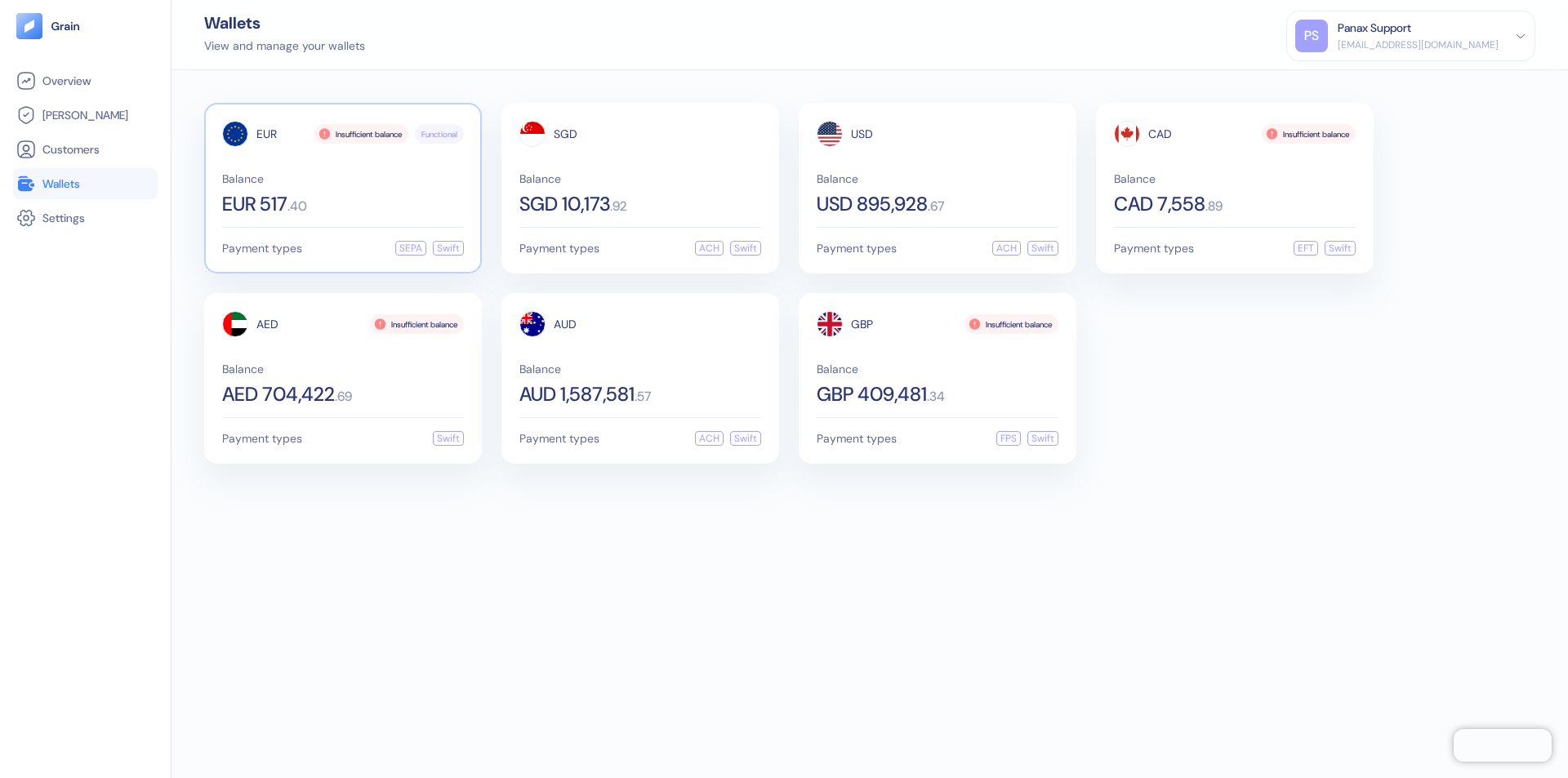
click at [266, 134] on span "EUR" at bounding box center [267, 133] width 20 height 11
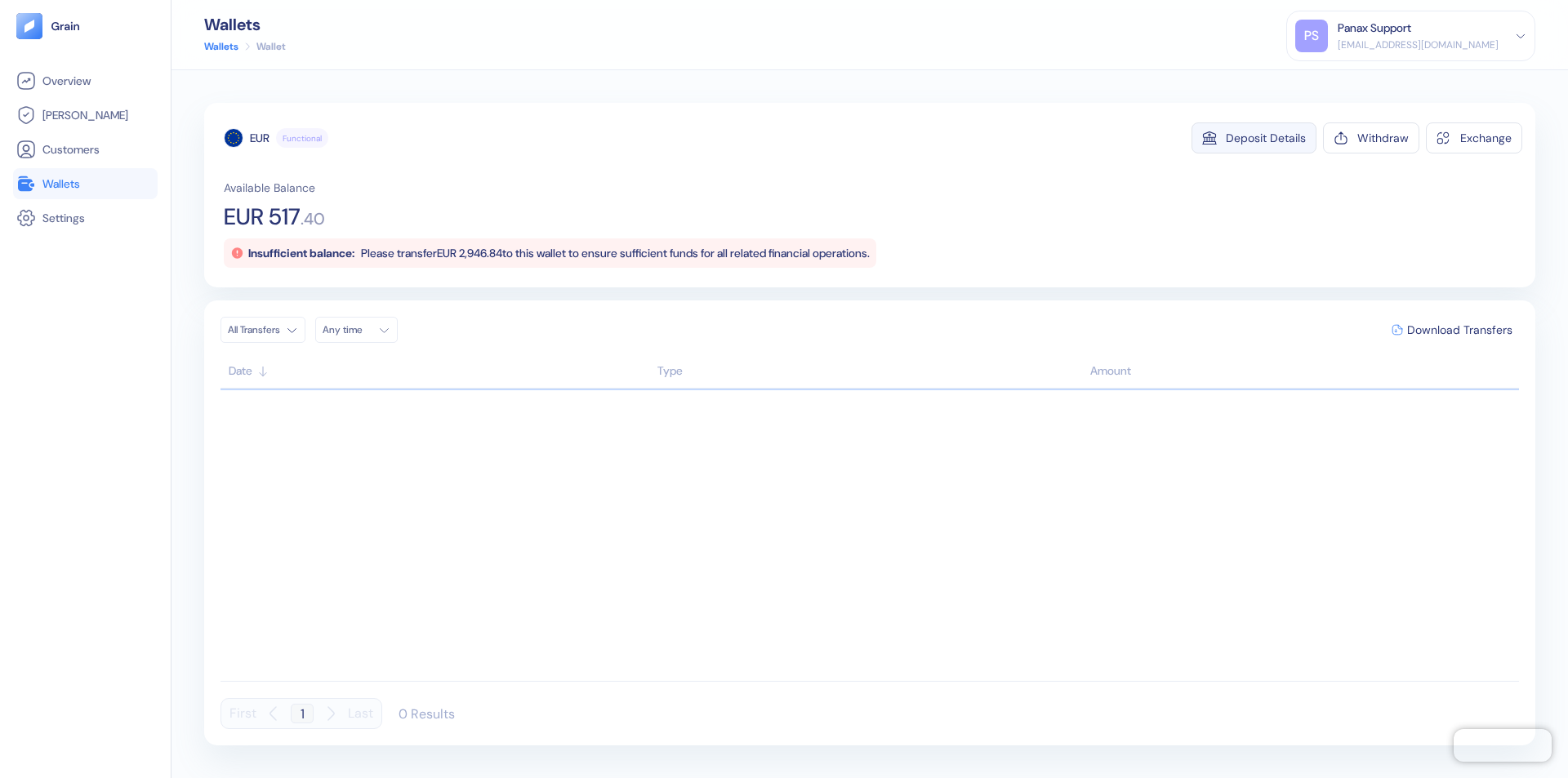
click at [1265, 138] on div "Deposit Details" at bounding box center [1265, 137] width 80 height 11
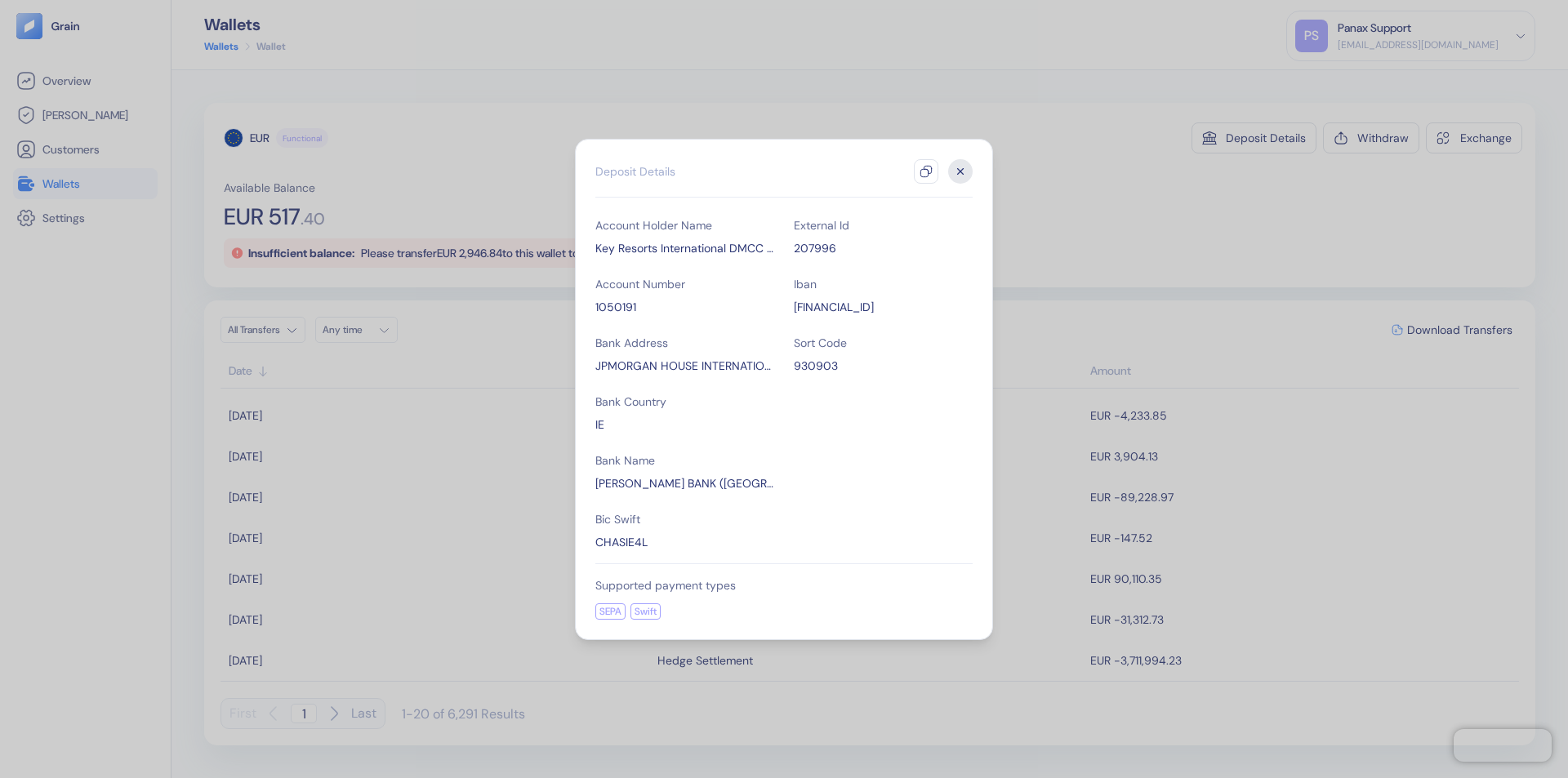
click at [925, 171] on icon "button" at bounding box center [925, 171] width 13 height 13
click at [960, 171] on icon "button" at bounding box center [960, 170] width 6 height 6
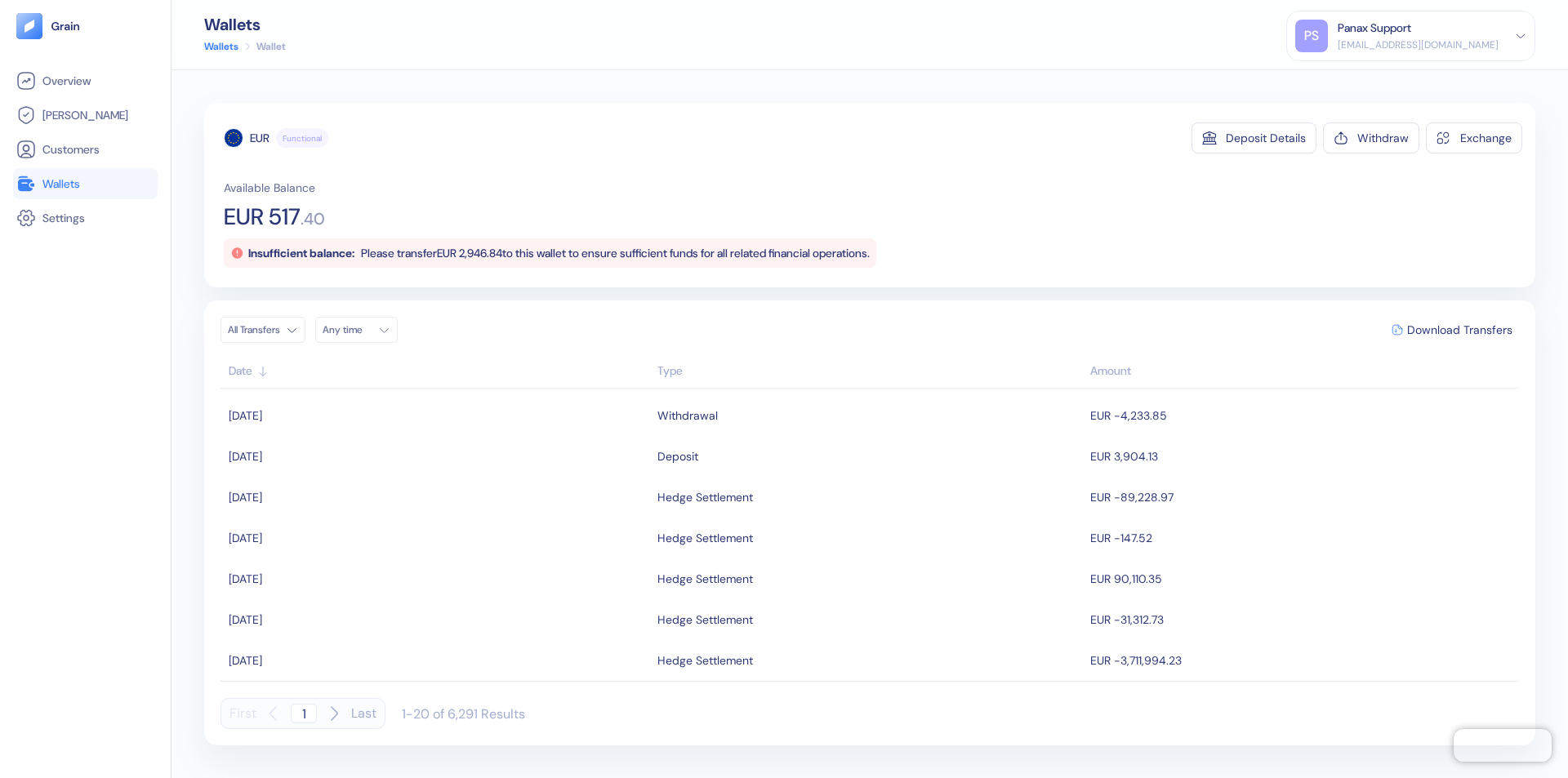
click at [360, 330] on div "Any time" at bounding box center [346, 329] width 49 height 13
click at [379, 459] on button "15" at bounding box center [378, 459] width 20 height 20
click at [337, 365] on icon "Go to previous month" at bounding box center [336, 365] width 9 height 7
click at [340, 459] on button "15" at bounding box center [339, 459] width 20 height 20
click at [260, 138] on div "EUR" at bounding box center [259, 137] width 20 height 16
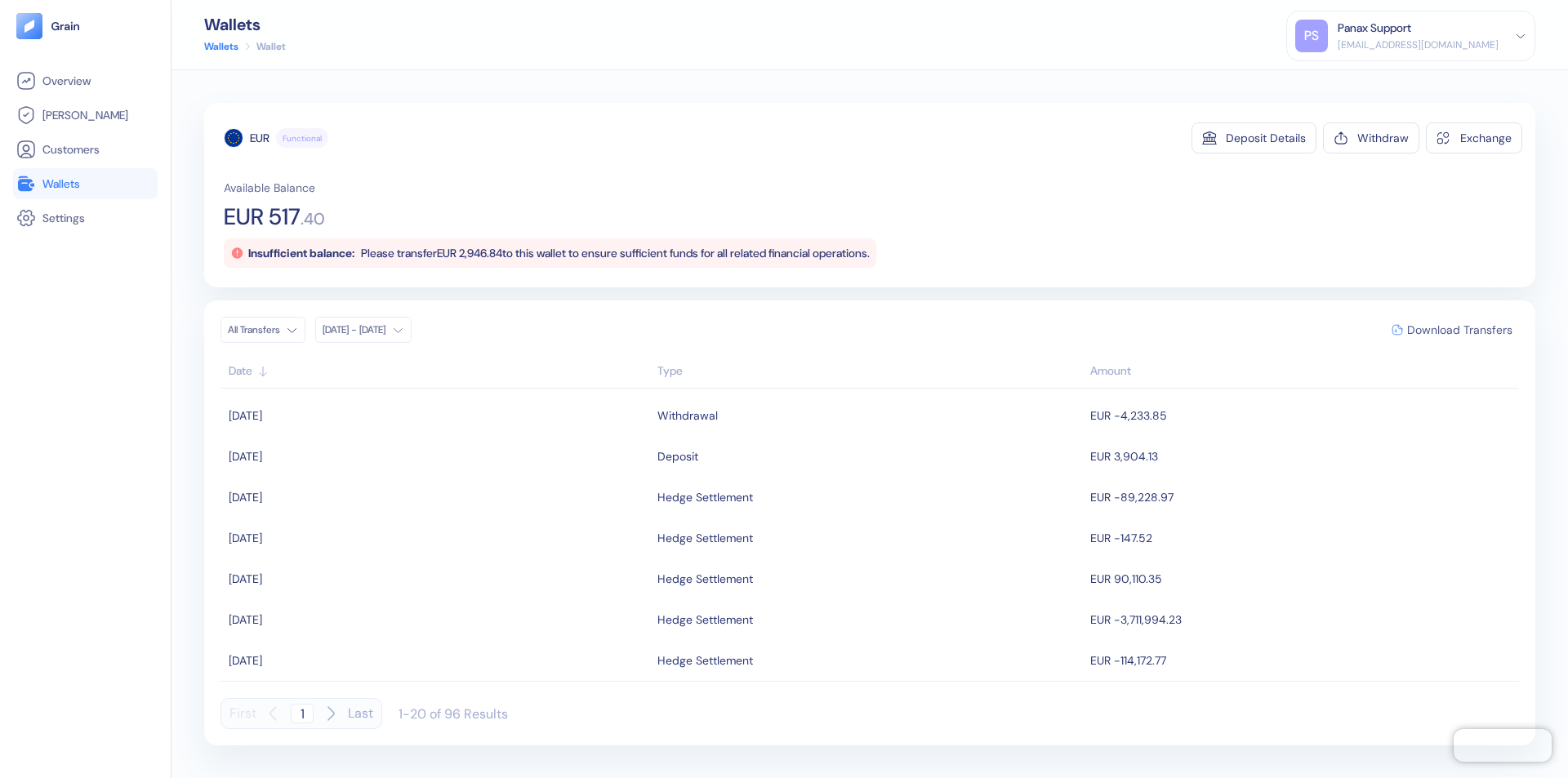
click at [1459, 330] on span "Download Transfers" at bounding box center [1460, 329] width 106 height 11
click at [85, 184] on link "Wallets" at bounding box center [85, 183] width 138 height 20
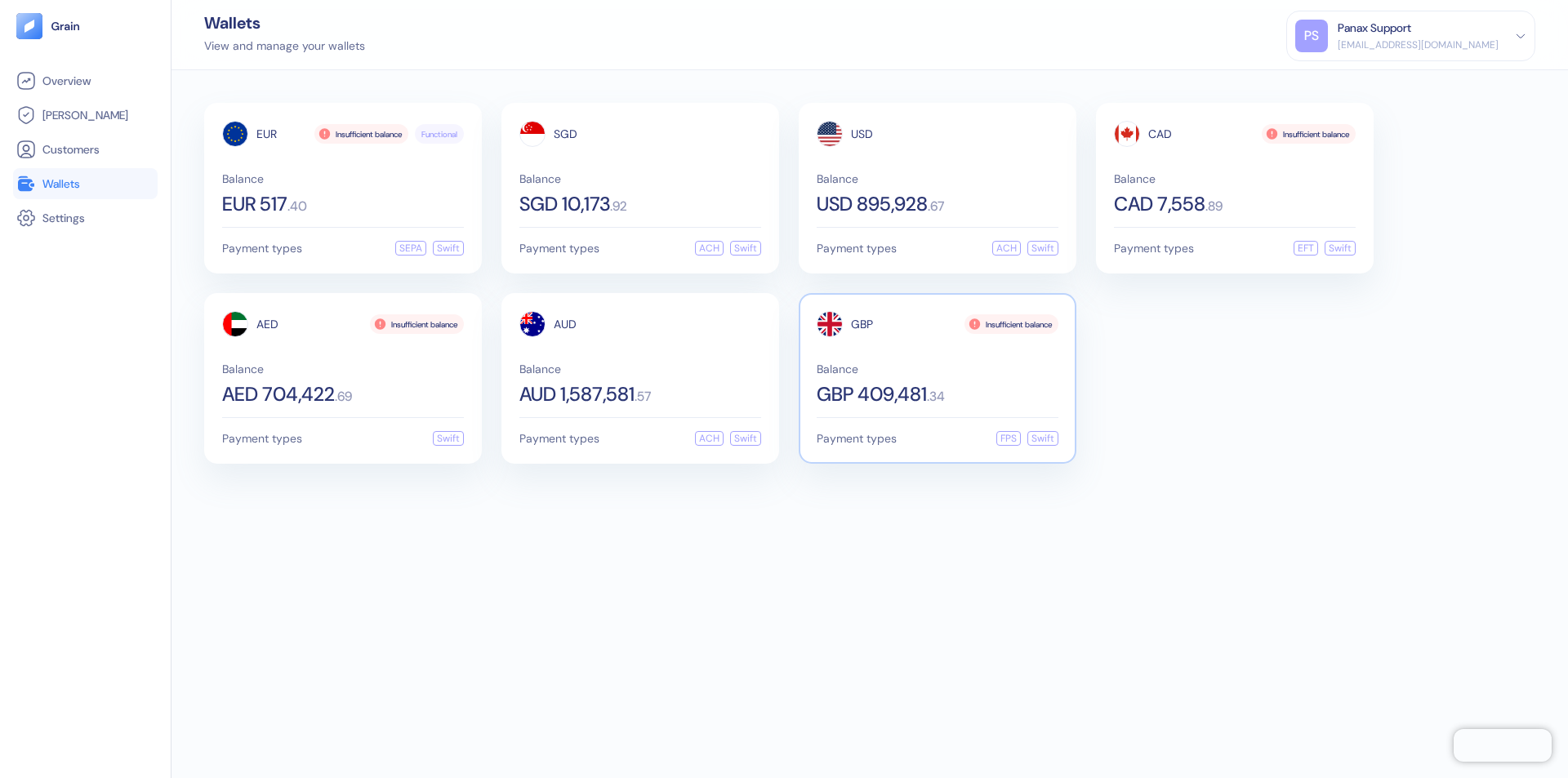
click at [862, 324] on span "GBP" at bounding box center [862, 324] width 22 height 11
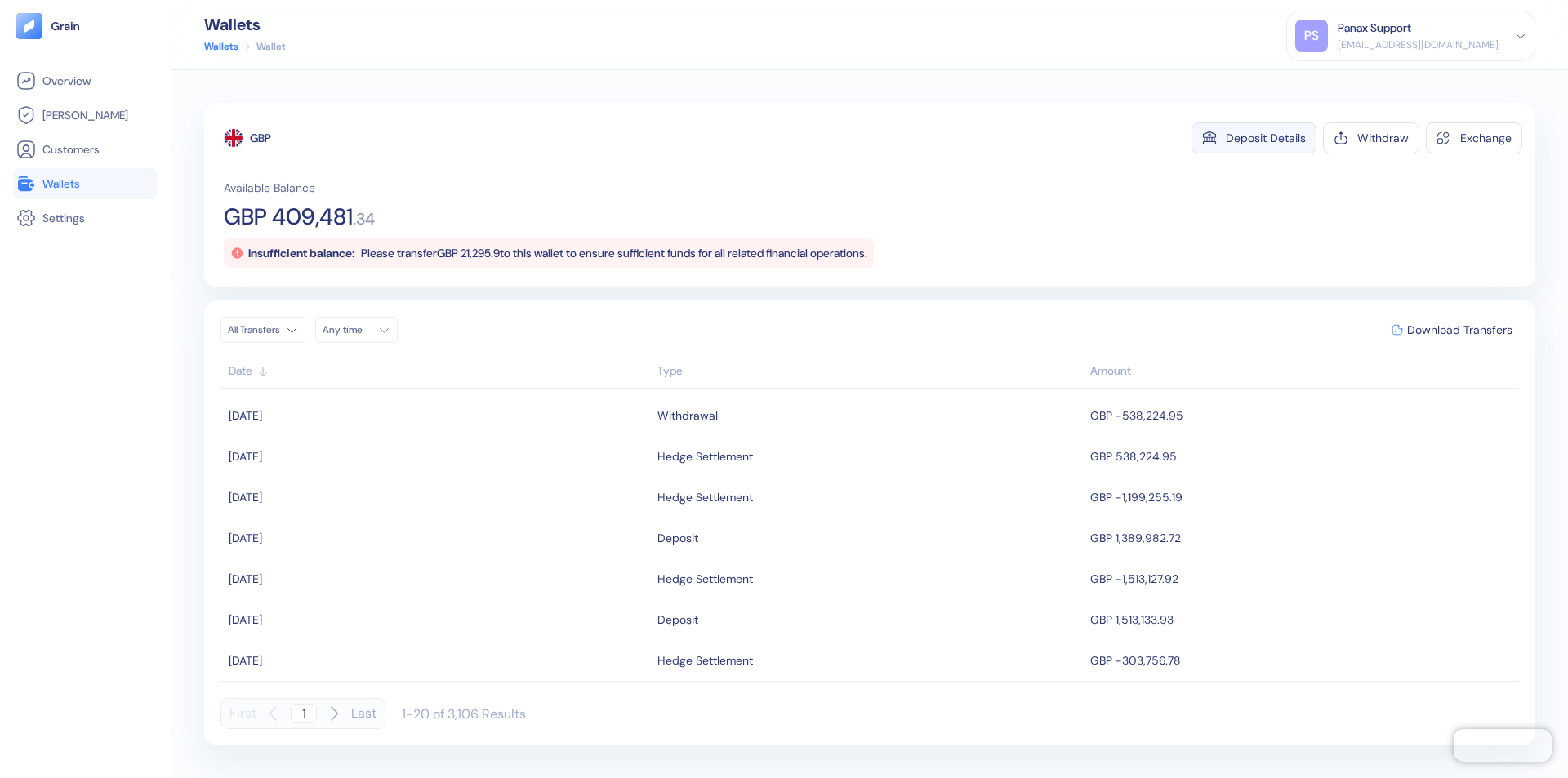
click at [1265, 138] on div "Deposit Details" at bounding box center [1265, 137] width 80 height 11
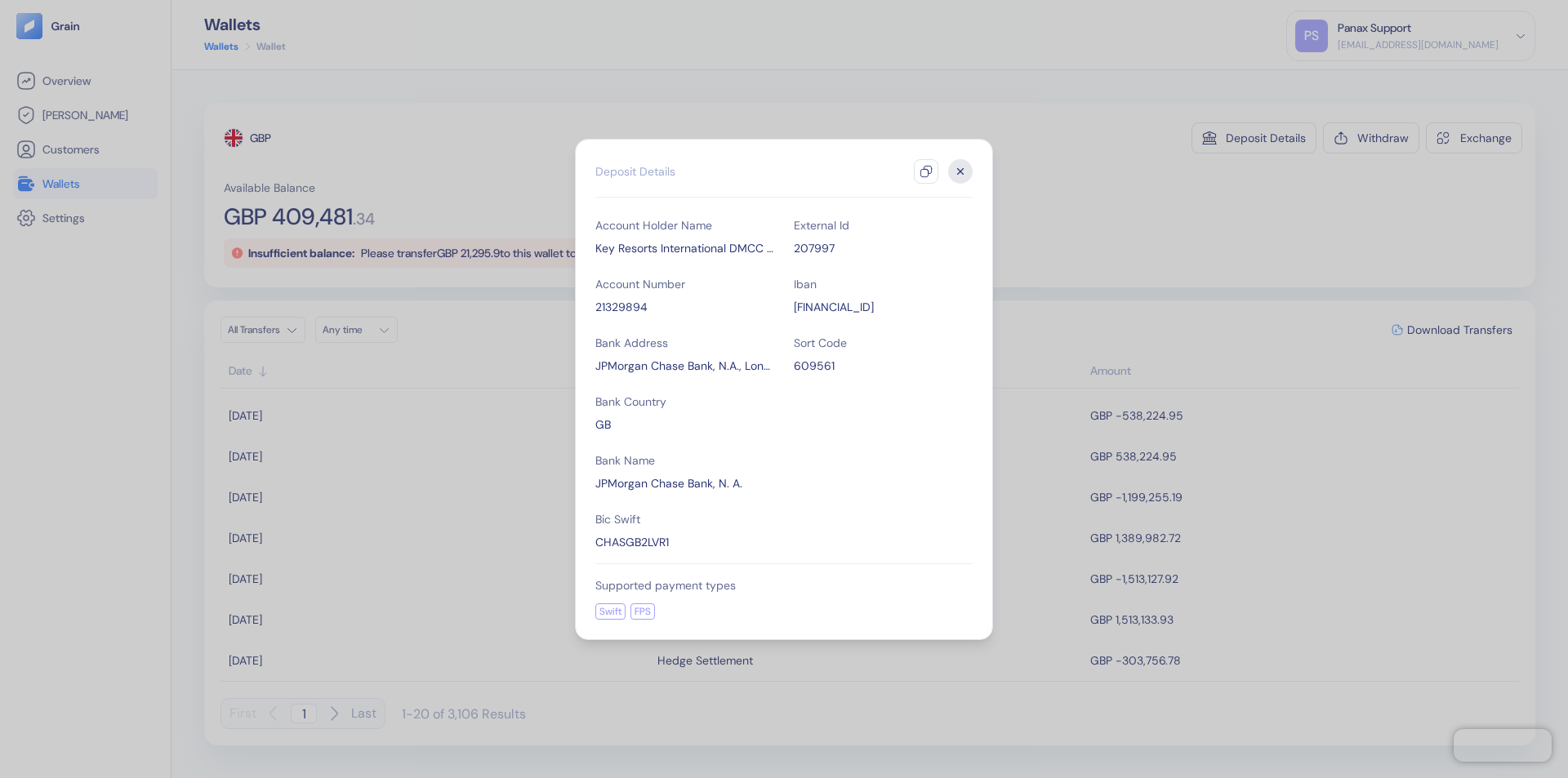
click at [925, 171] on icon "button" at bounding box center [925, 171] width 13 height 13
click at [960, 171] on icon "button" at bounding box center [960, 170] width 6 height 6
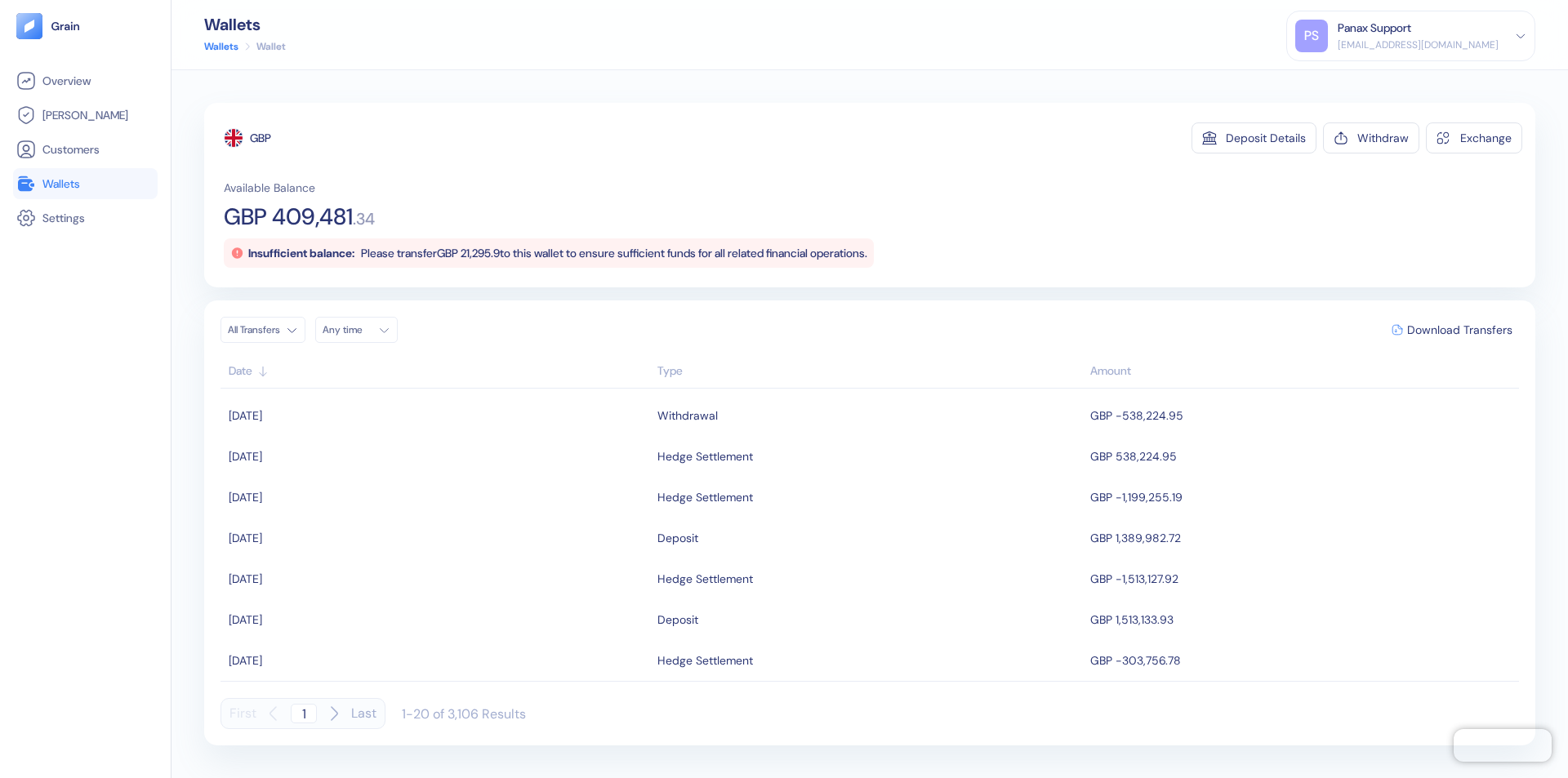
click at [360, 330] on div "Any time" at bounding box center [346, 329] width 49 height 13
click at [379, 459] on button "15" at bounding box center [378, 459] width 20 height 20
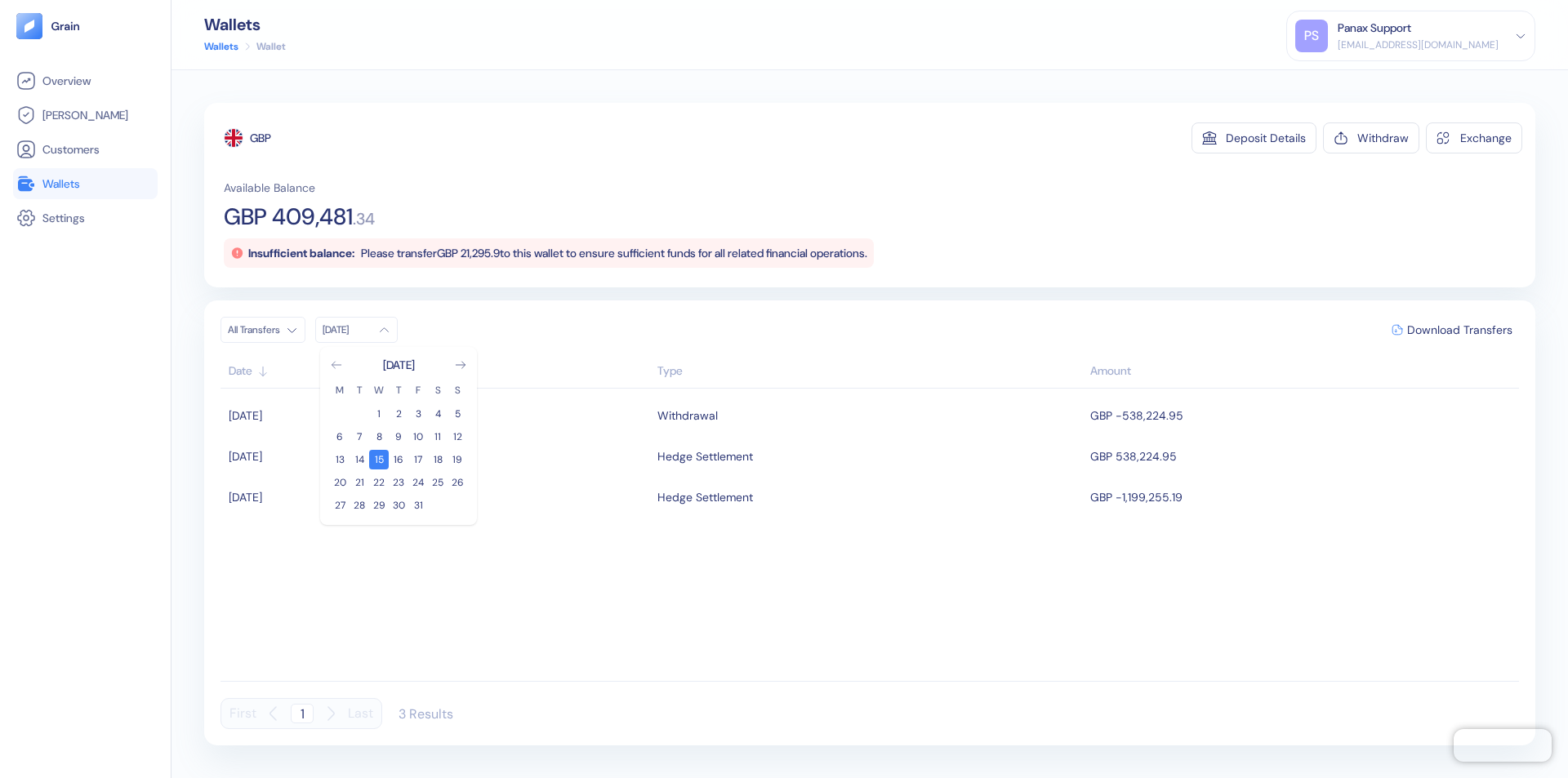
click at [337, 365] on icon "Go to previous month" at bounding box center [336, 365] width 9 height 7
click at [340, 459] on button "15" at bounding box center [339, 459] width 20 height 20
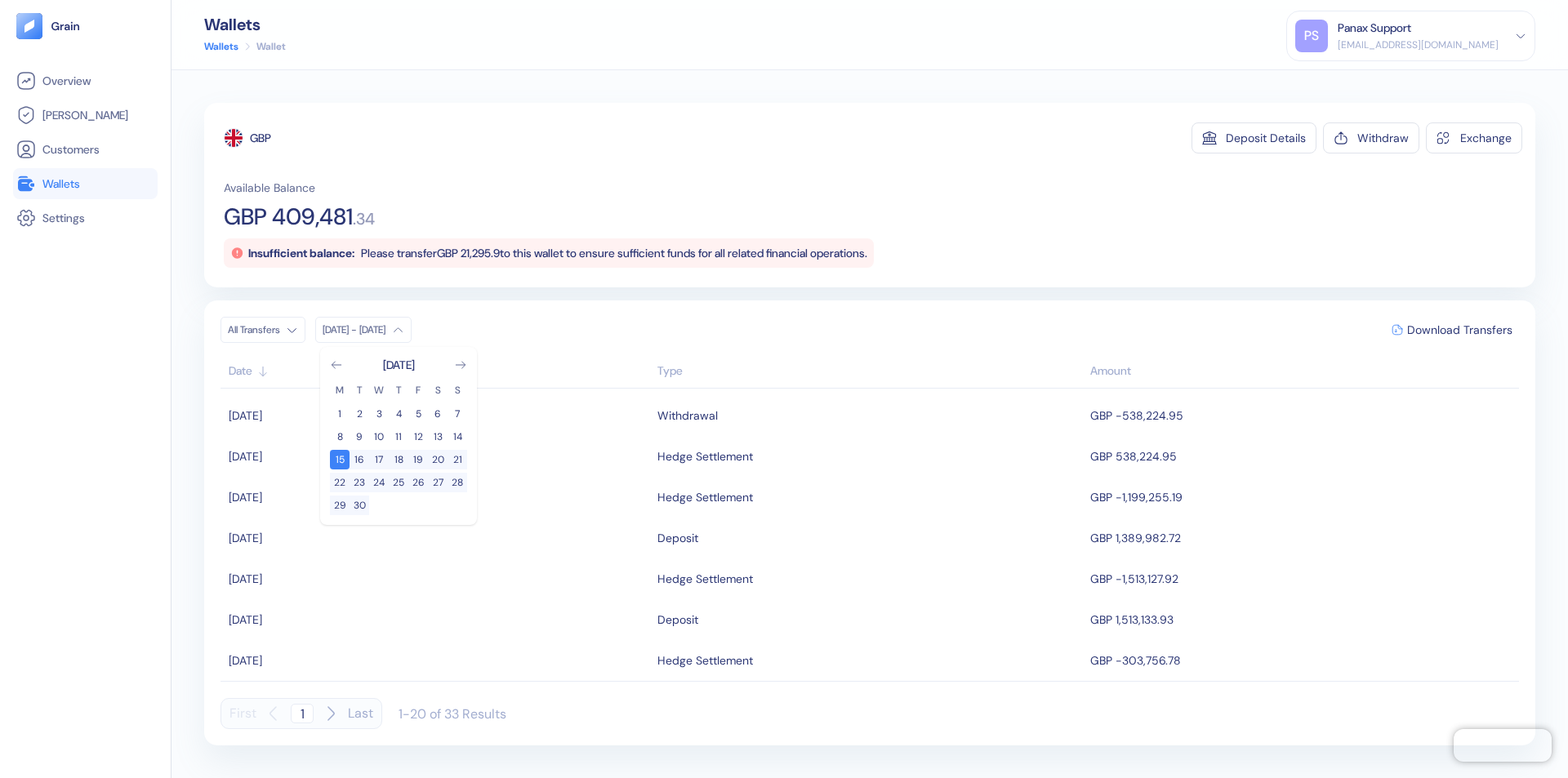
click at [262, 138] on div "GBP" at bounding box center [260, 137] width 21 height 16
click at [1459, 330] on span "Download Transfers" at bounding box center [1460, 329] width 106 height 11
click at [1411, 36] on div "Panax Support" at bounding box center [1374, 28] width 73 height 17
click at [1361, 81] on div "Sign Out" at bounding box center [1338, 81] width 45 height 17
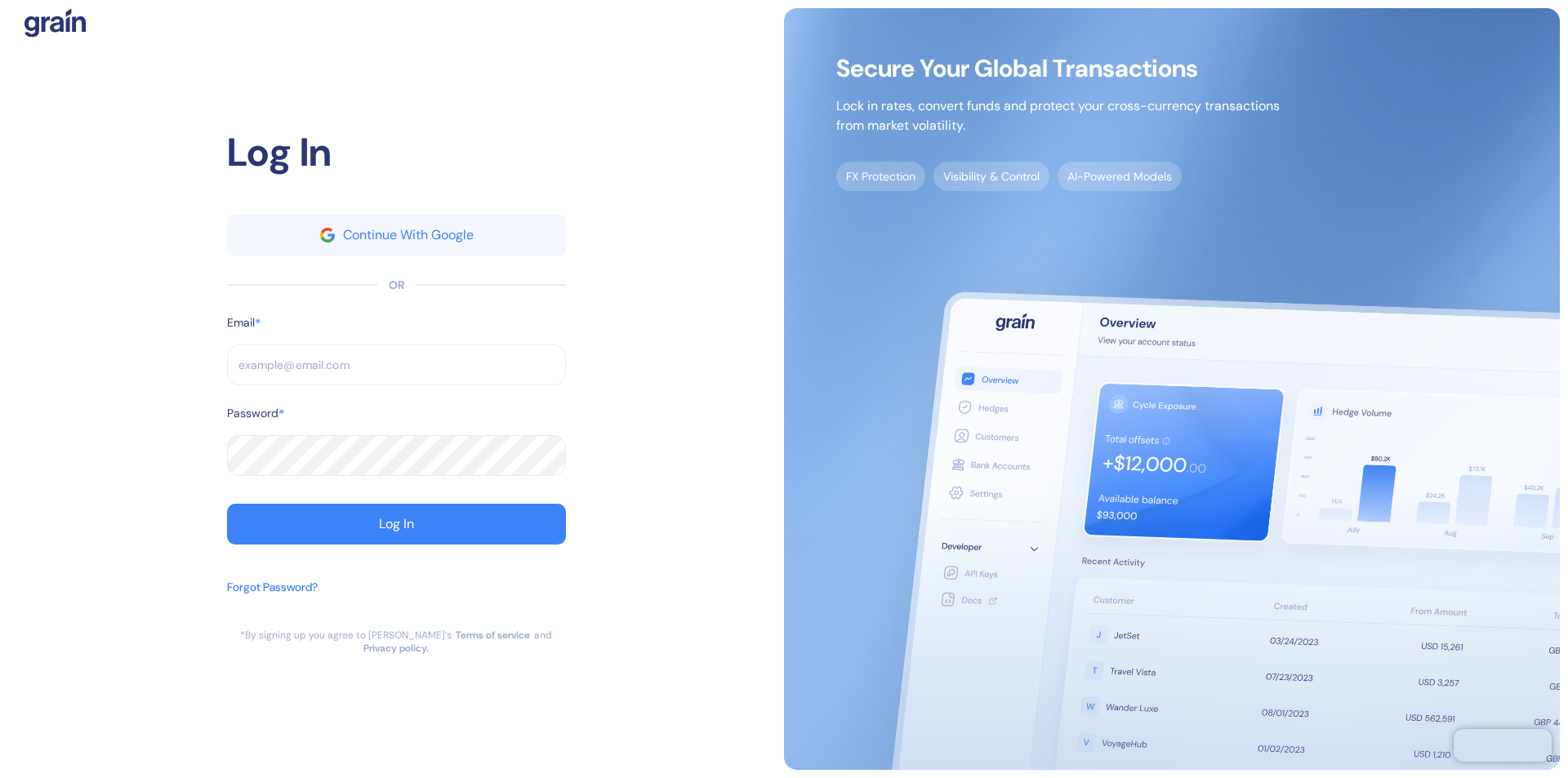
click at [396, 372] on input "text" at bounding box center [396, 365] width 339 height 41
type input "operations@thepanax.com"
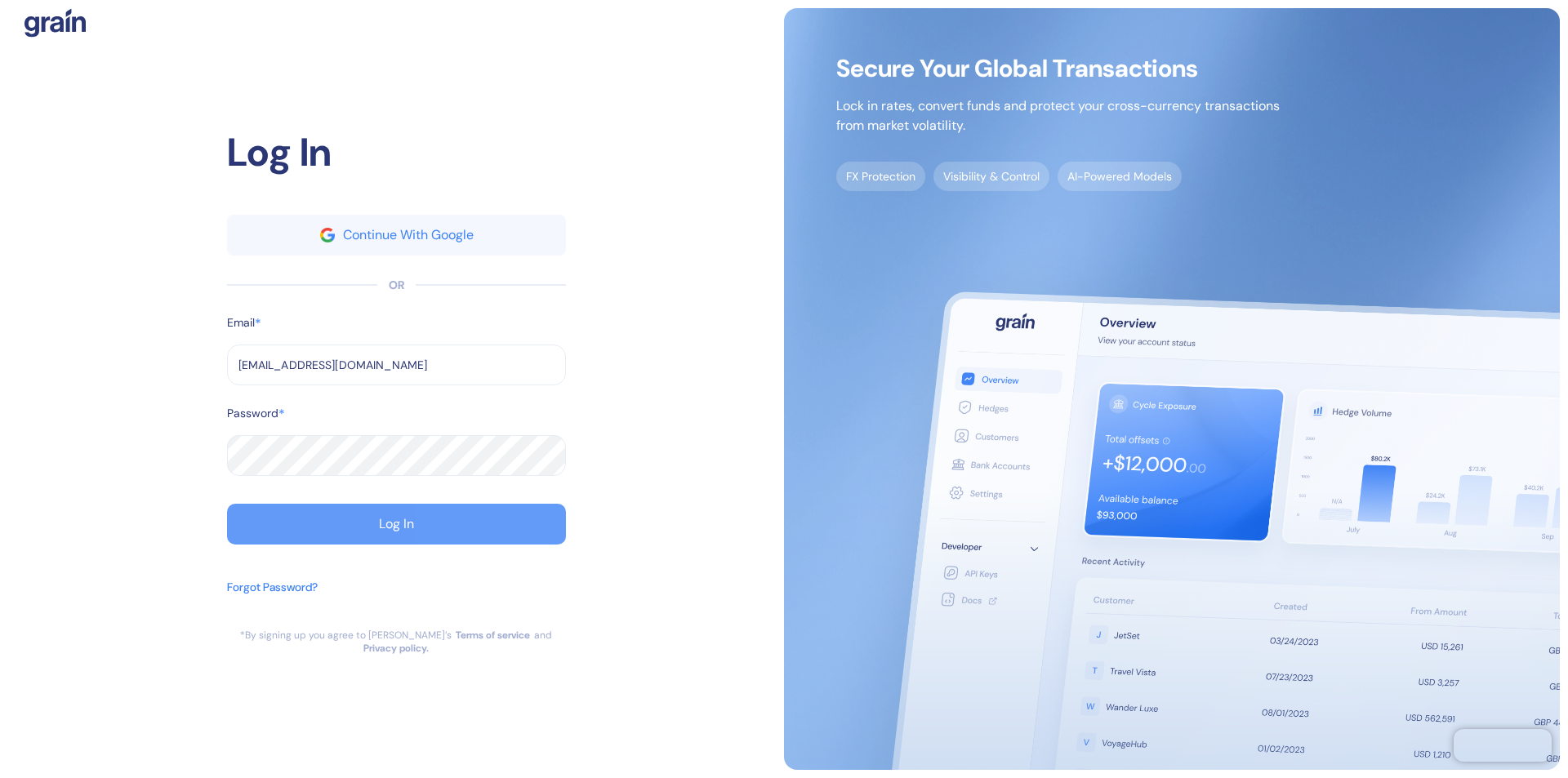
click at [396, 531] on div "Log In" at bounding box center [396, 523] width 35 height 13
